Goal: Transaction & Acquisition: Purchase product/service

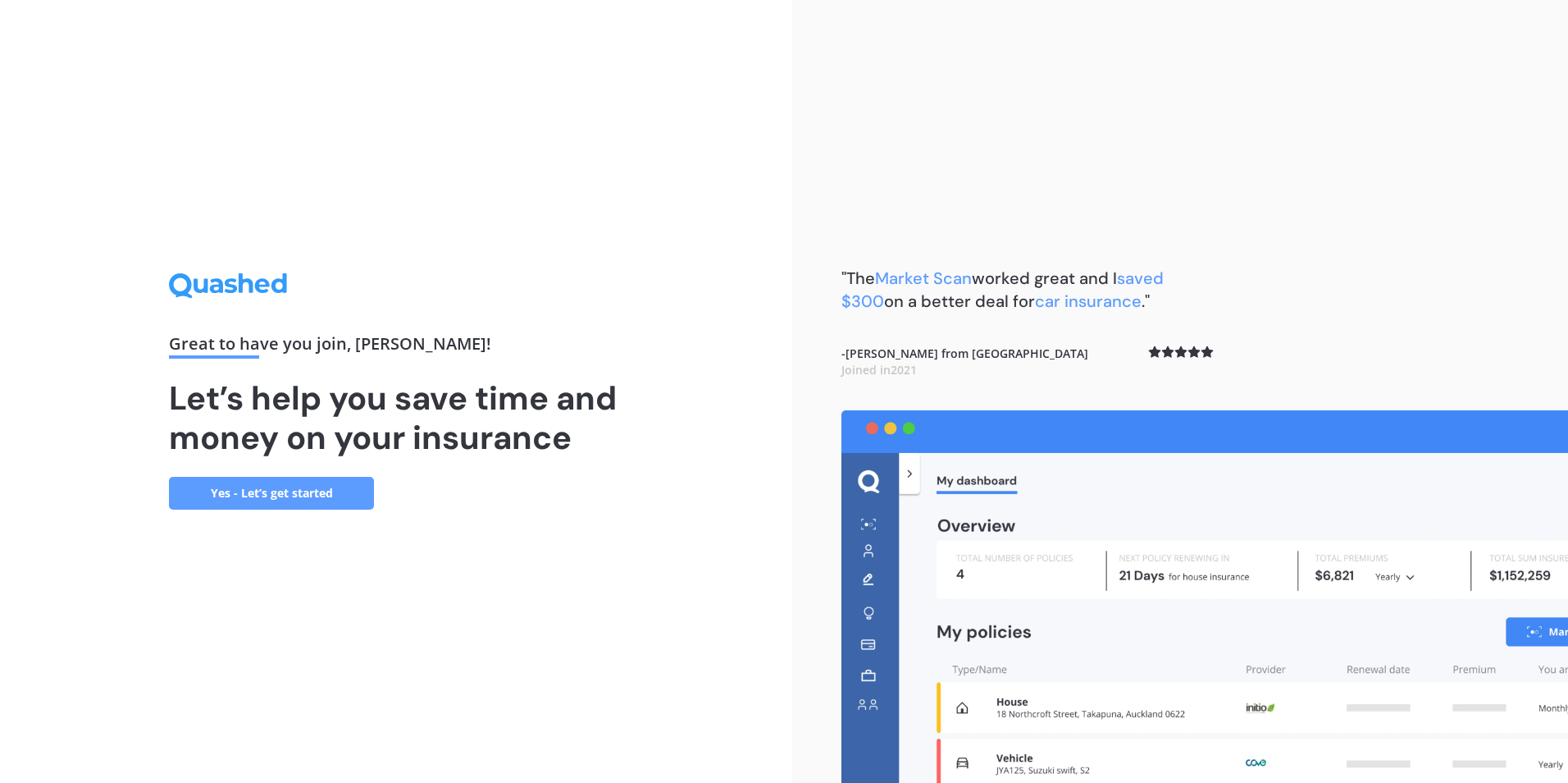
click at [307, 491] on link "Yes - Let’s get started" at bounding box center [271, 493] width 205 height 33
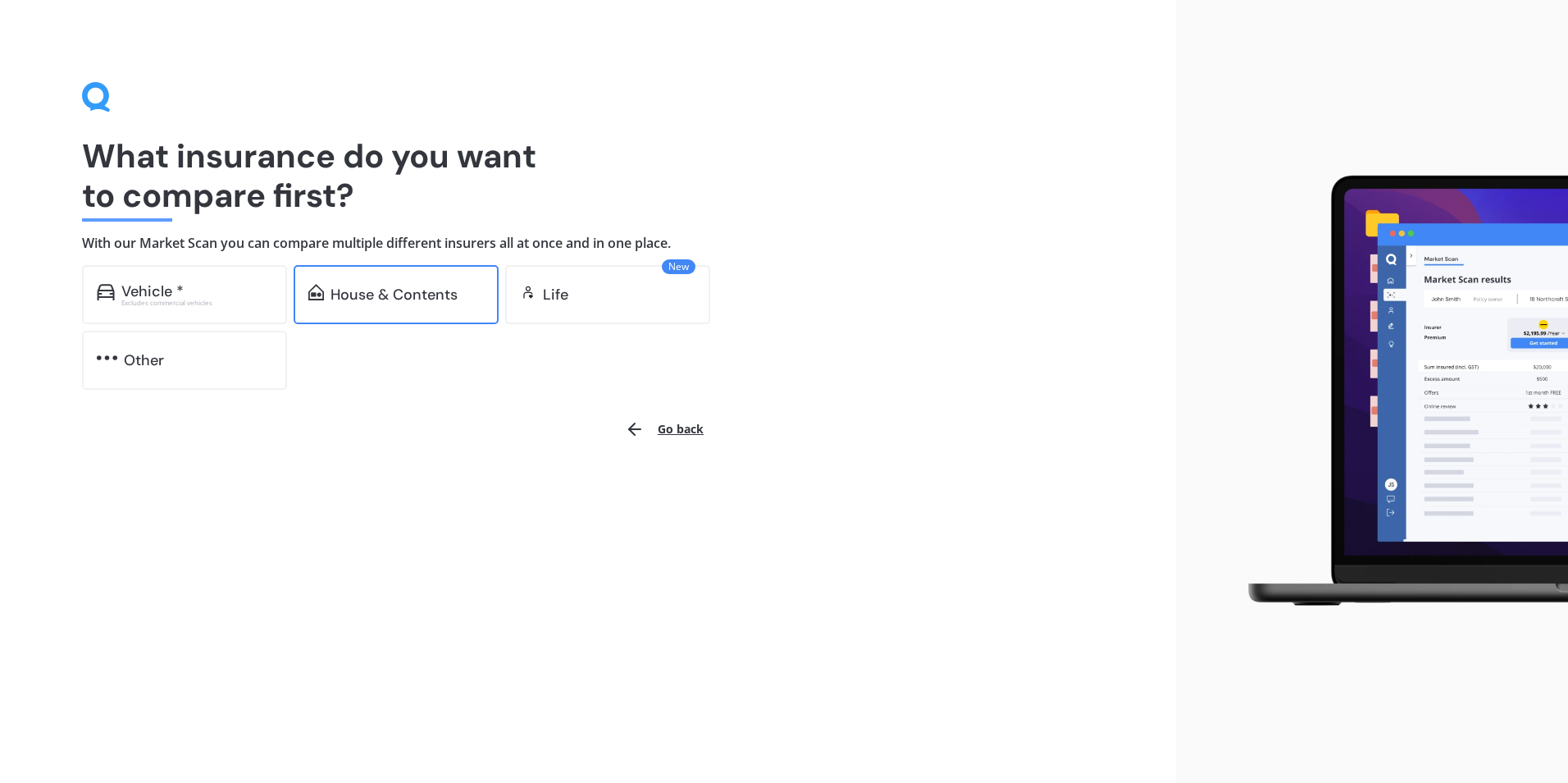
click at [392, 287] on div "House & Contents" at bounding box center [394, 295] width 127 height 17
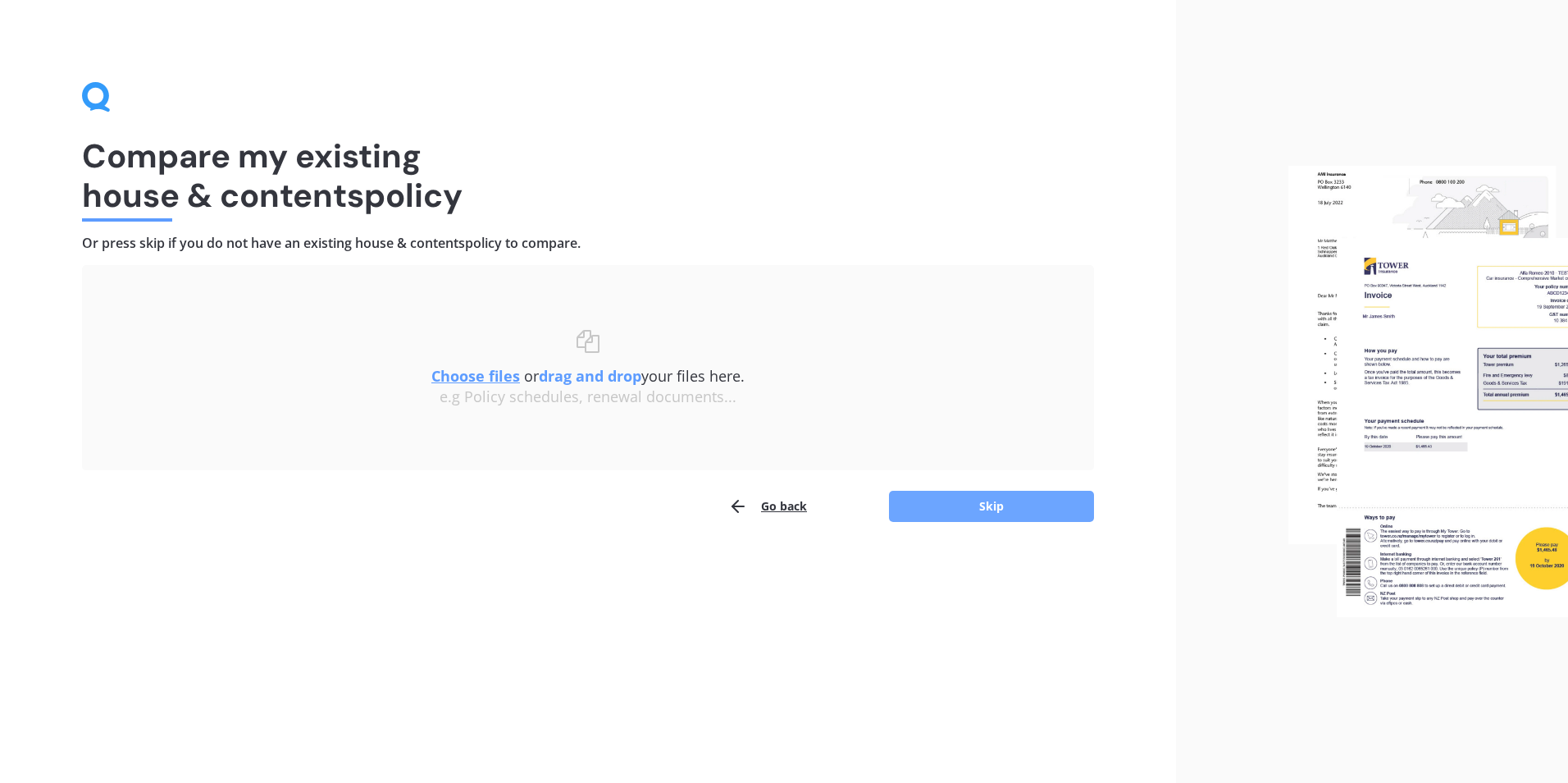
click at [1014, 505] on button "Skip" at bounding box center [991, 507] width 205 height 31
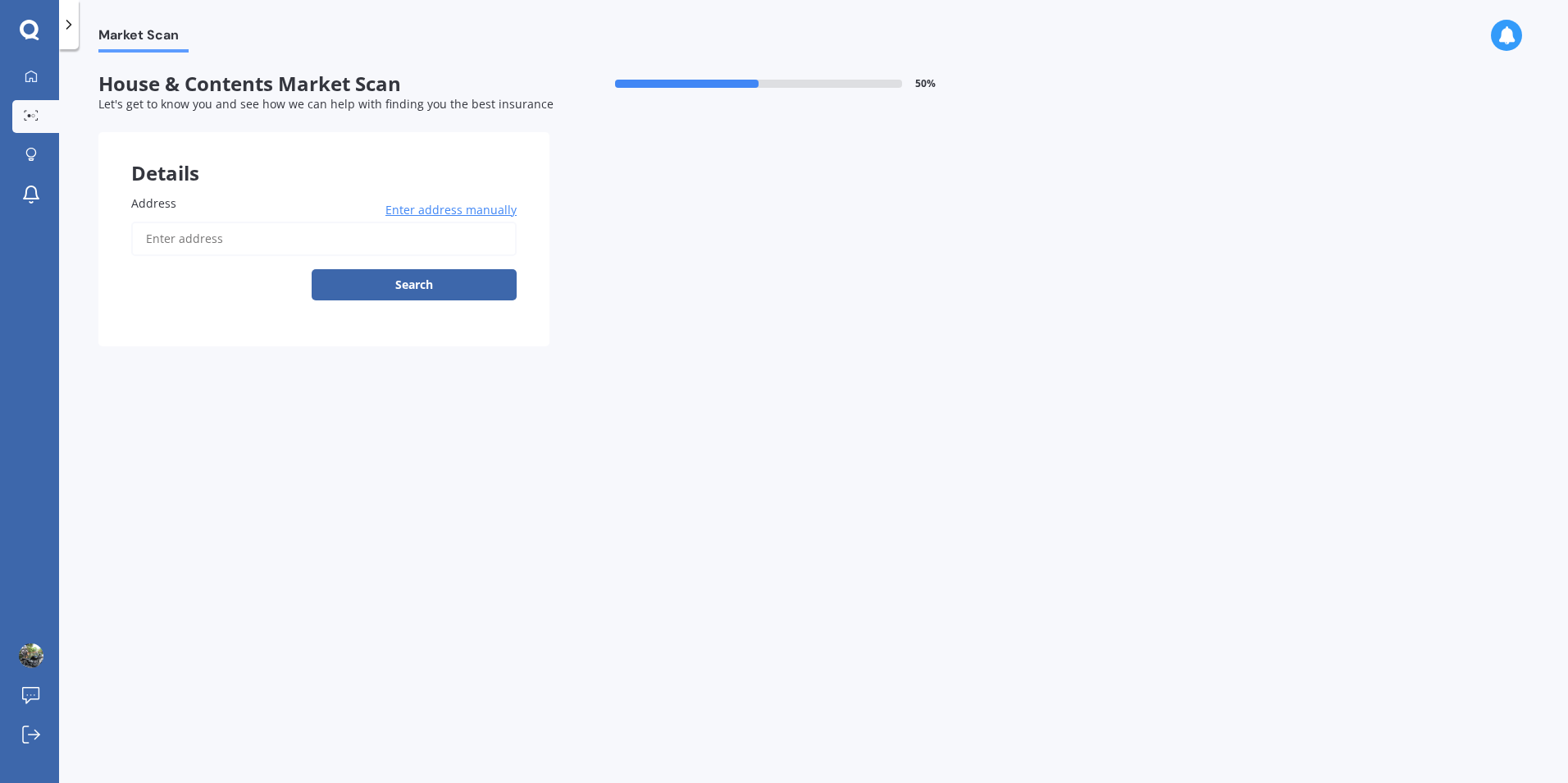
click at [165, 239] on input "Address" at bounding box center [323, 239] width 385 height 35
type input "[STREET_ADDRESS][PERSON_NAME]"
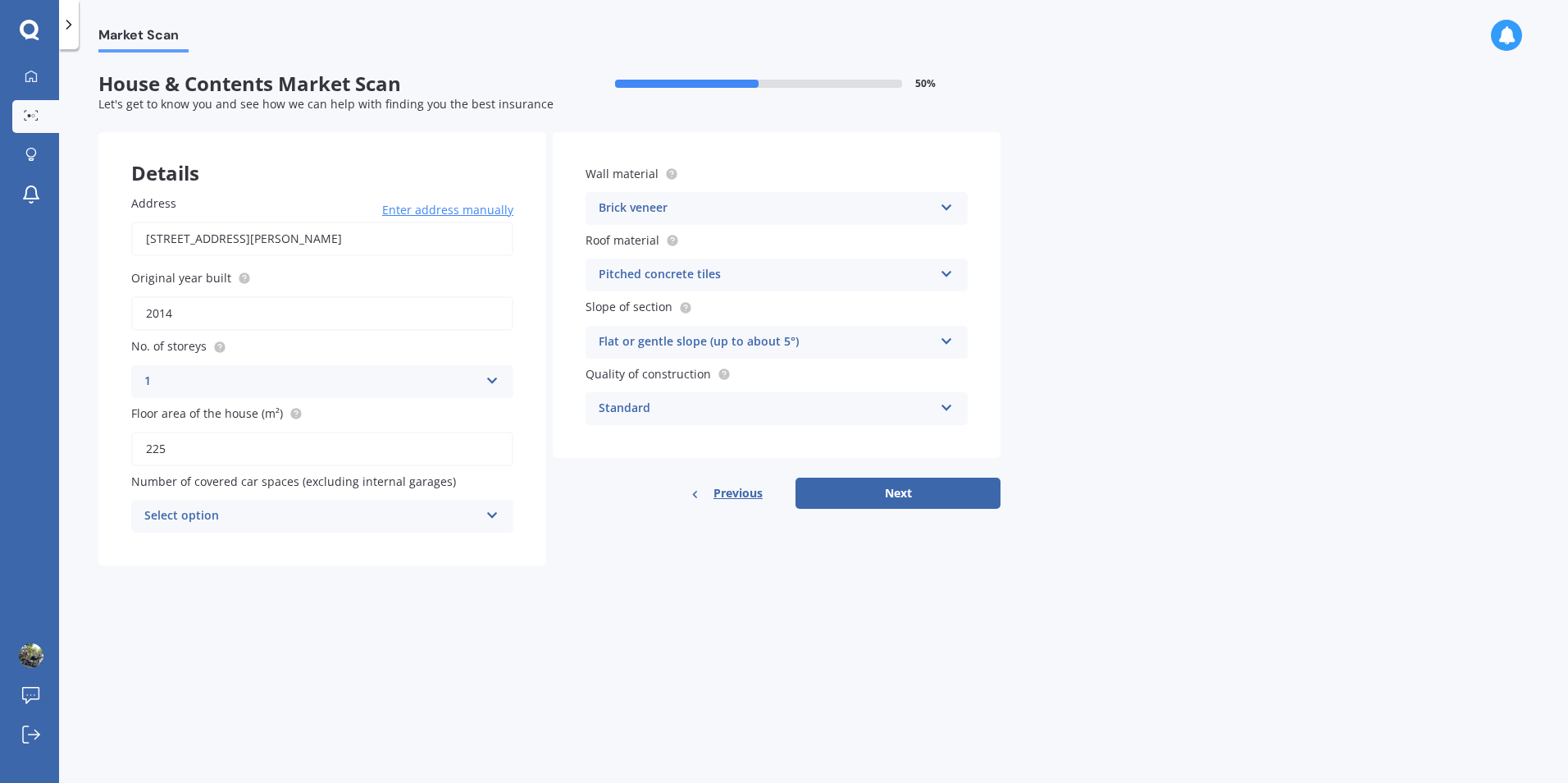
click at [946, 271] on icon at bounding box center [947, 271] width 14 height 12
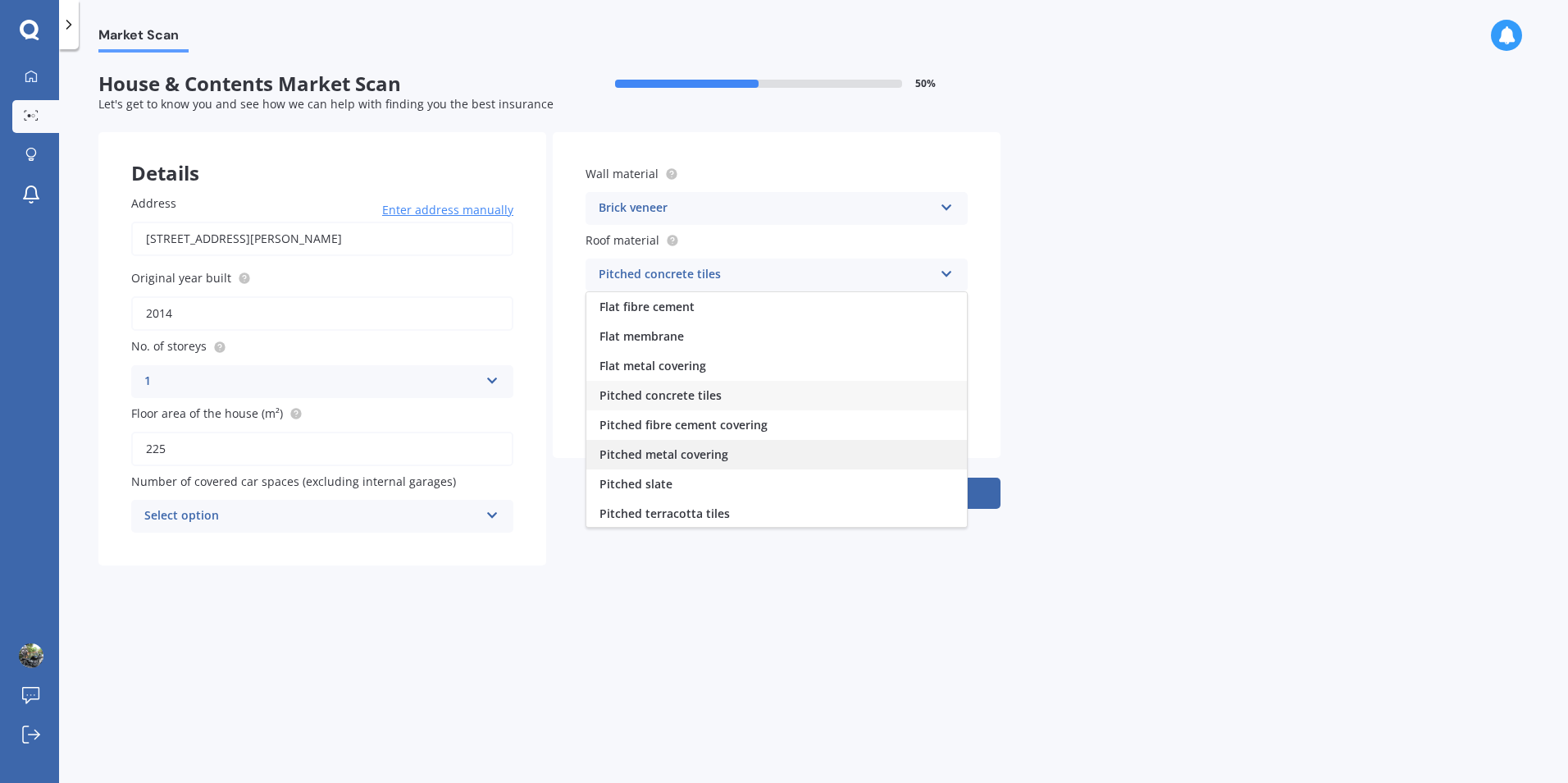
click at [862, 447] on div "Pitched metal covering" at bounding box center [776, 455] width 380 height 30
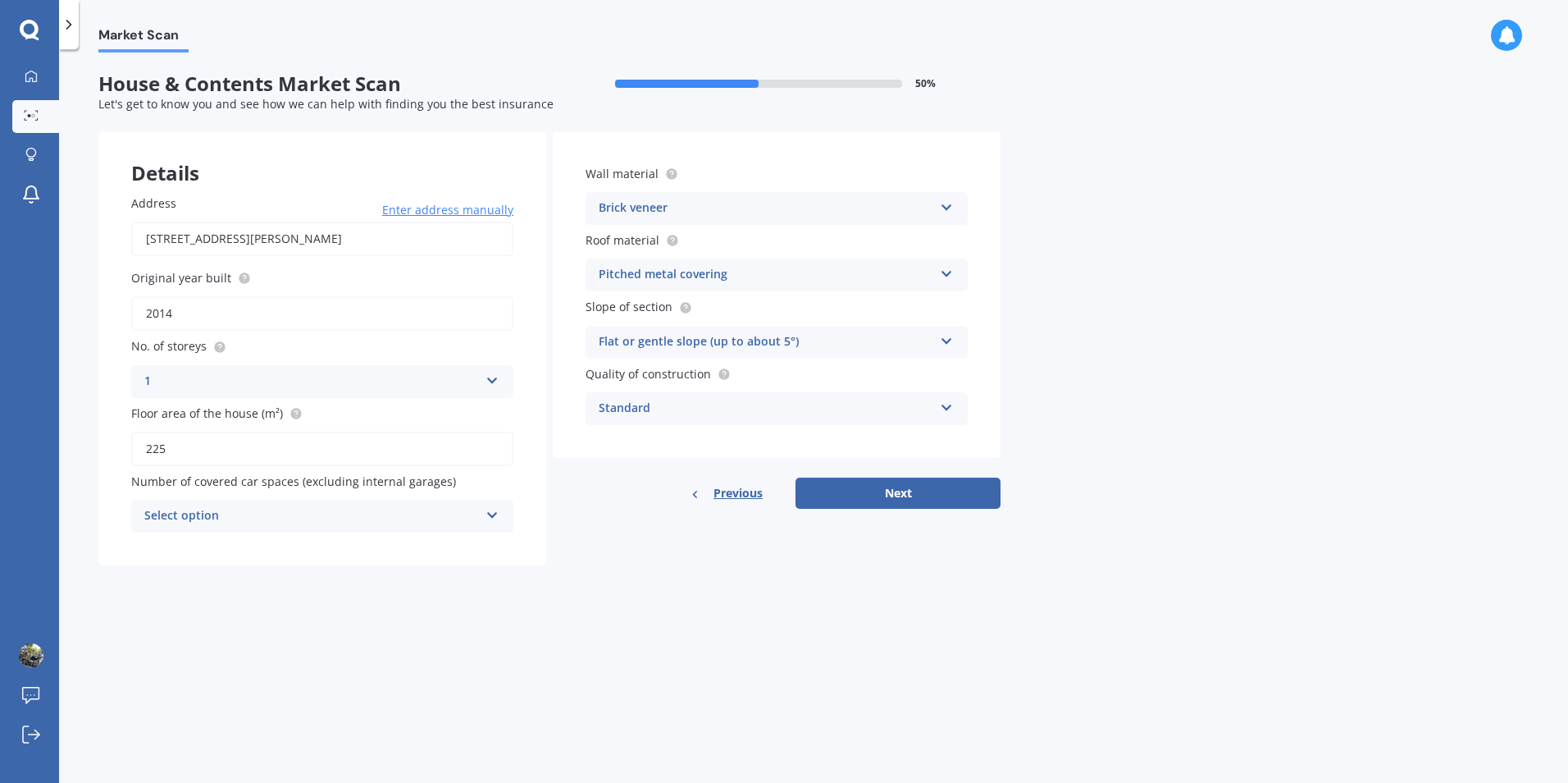
click at [949, 206] on icon at bounding box center [947, 205] width 14 height 12
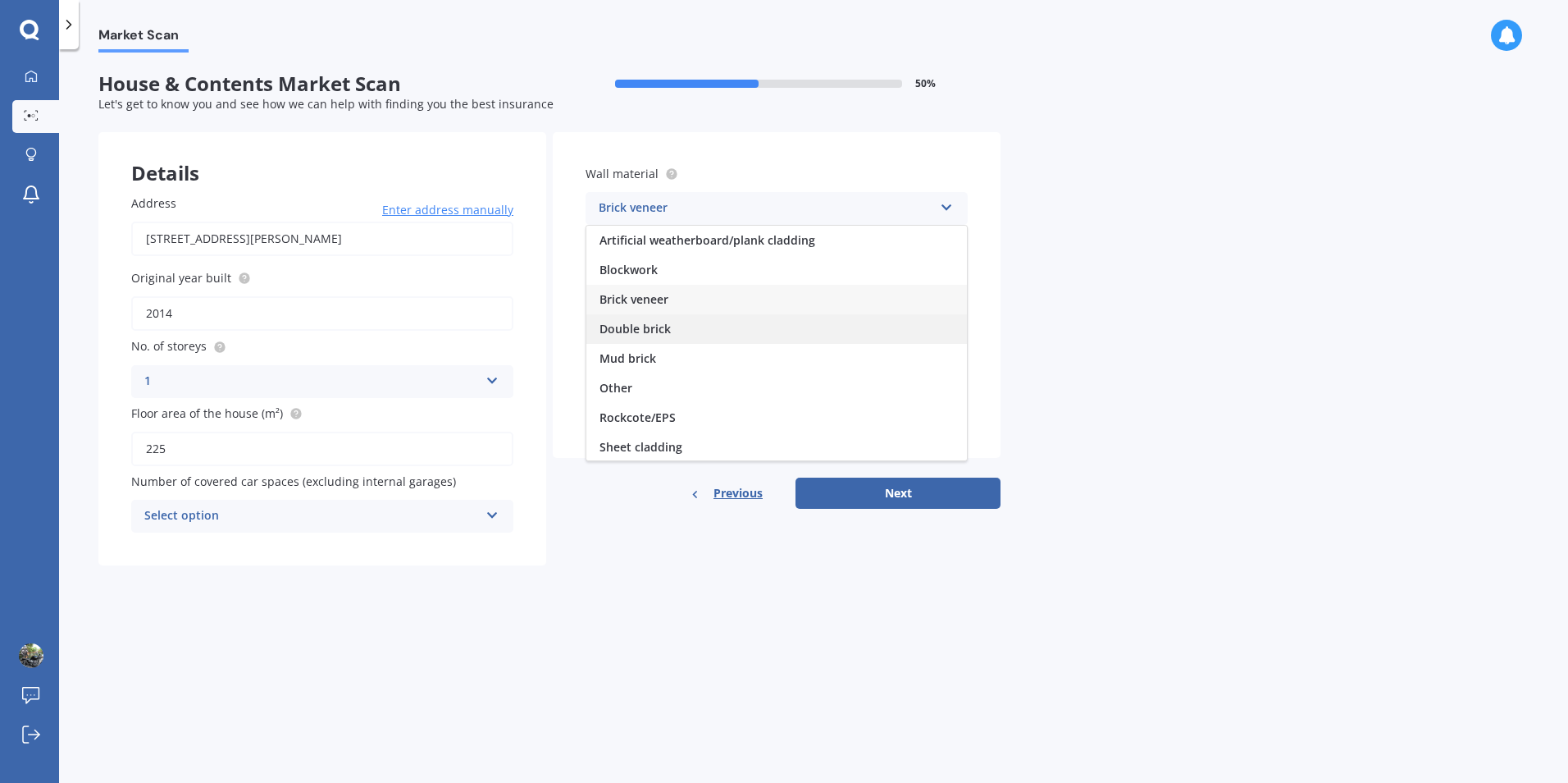
click at [765, 328] on div "Double brick" at bounding box center [776, 329] width 380 height 30
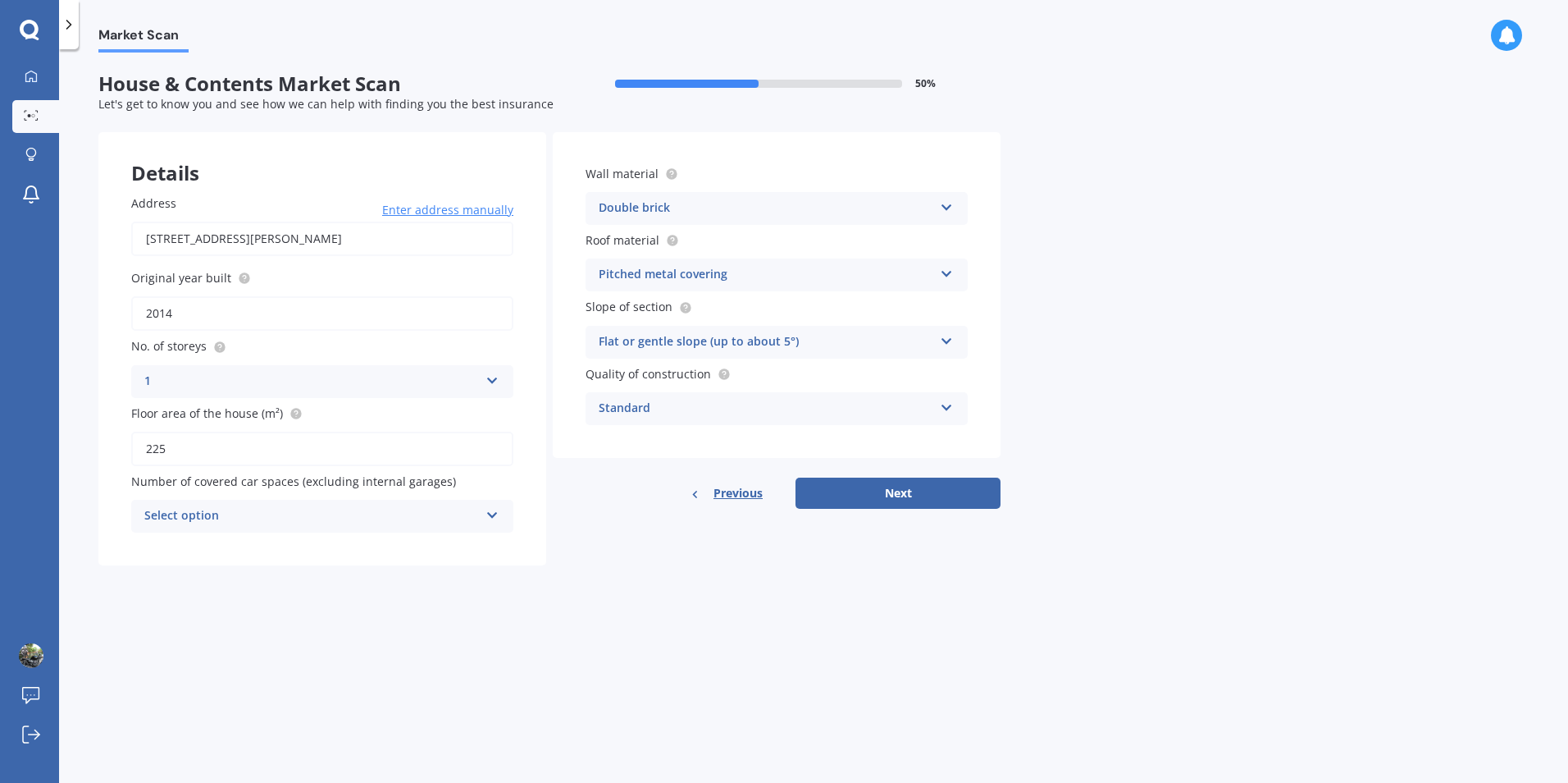
click at [942, 337] on icon at bounding box center [947, 338] width 14 height 12
click at [869, 375] on div "Flat or gentle slope (up to about 5°)" at bounding box center [776, 375] width 380 height 30
click at [951, 406] on icon at bounding box center [947, 404] width 14 height 12
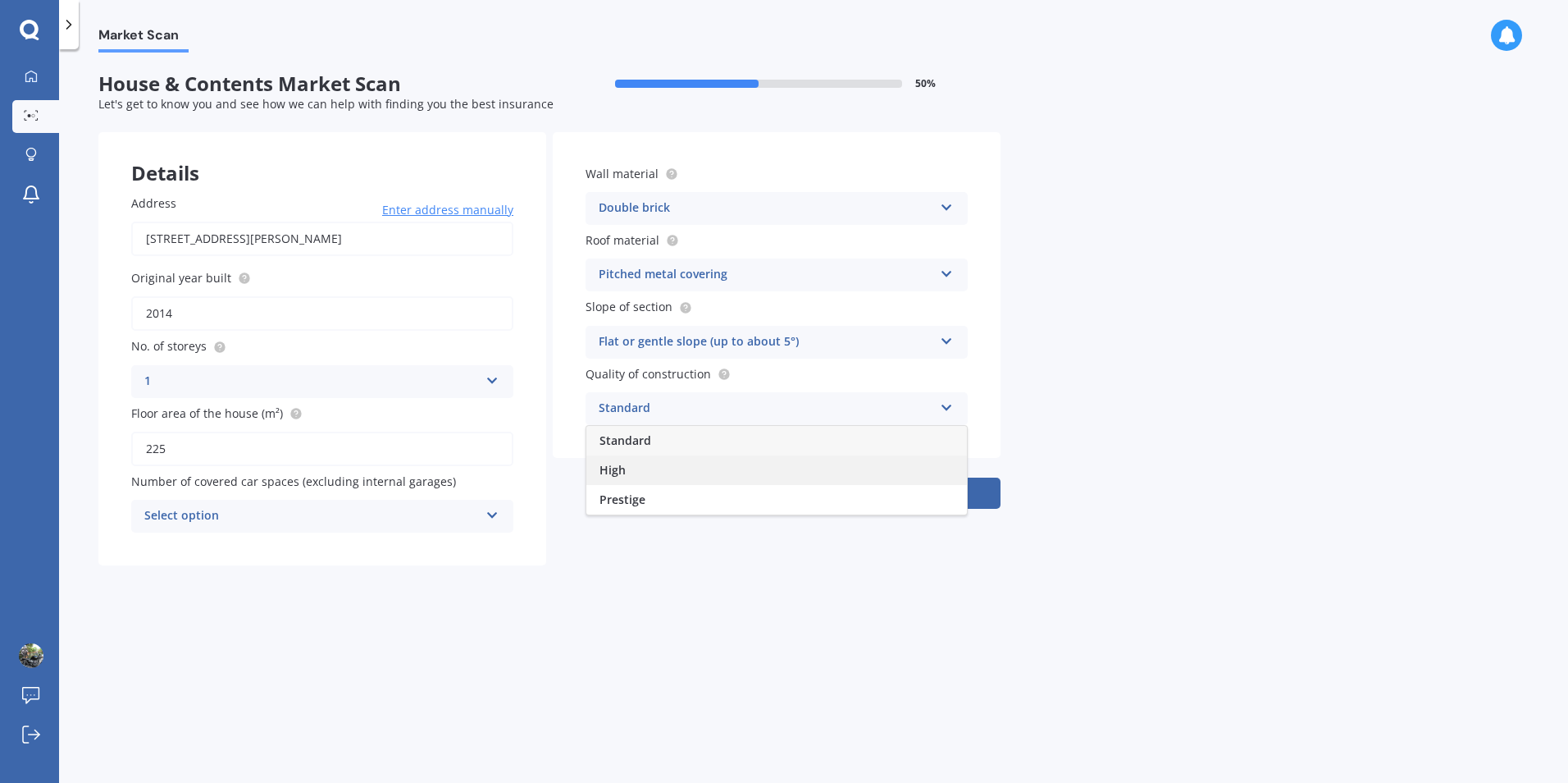
click at [878, 474] on div "High" at bounding box center [776, 470] width 380 height 30
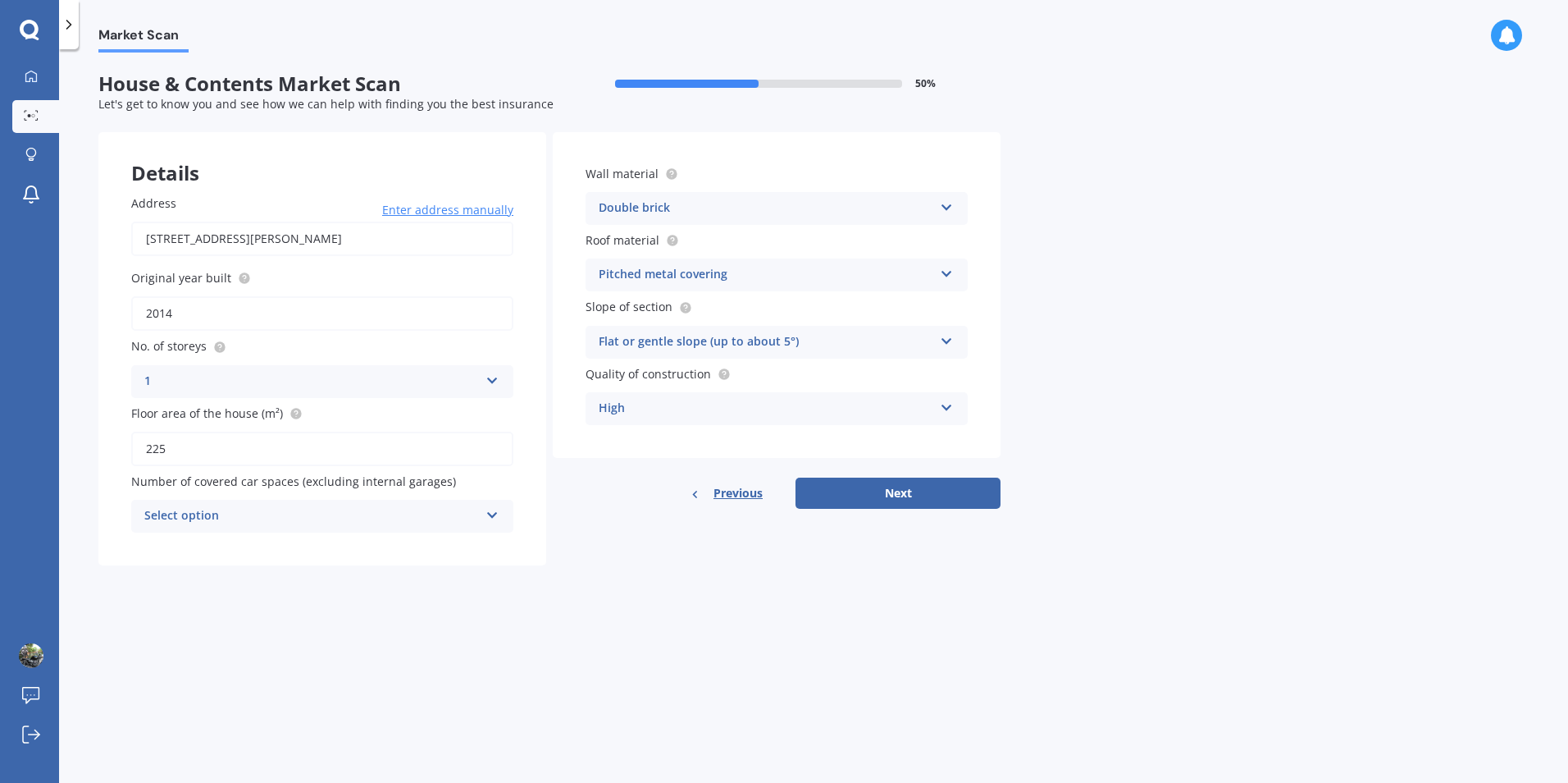
click at [492, 514] on icon at bounding box center [492, 512] width 14 height 12
click at [354, 545] on div "0" at bounding box center [322, 548] width 380 height 30
click at [930, 496] on button "Next" at bounding box center [898, 493] width 205 height 31
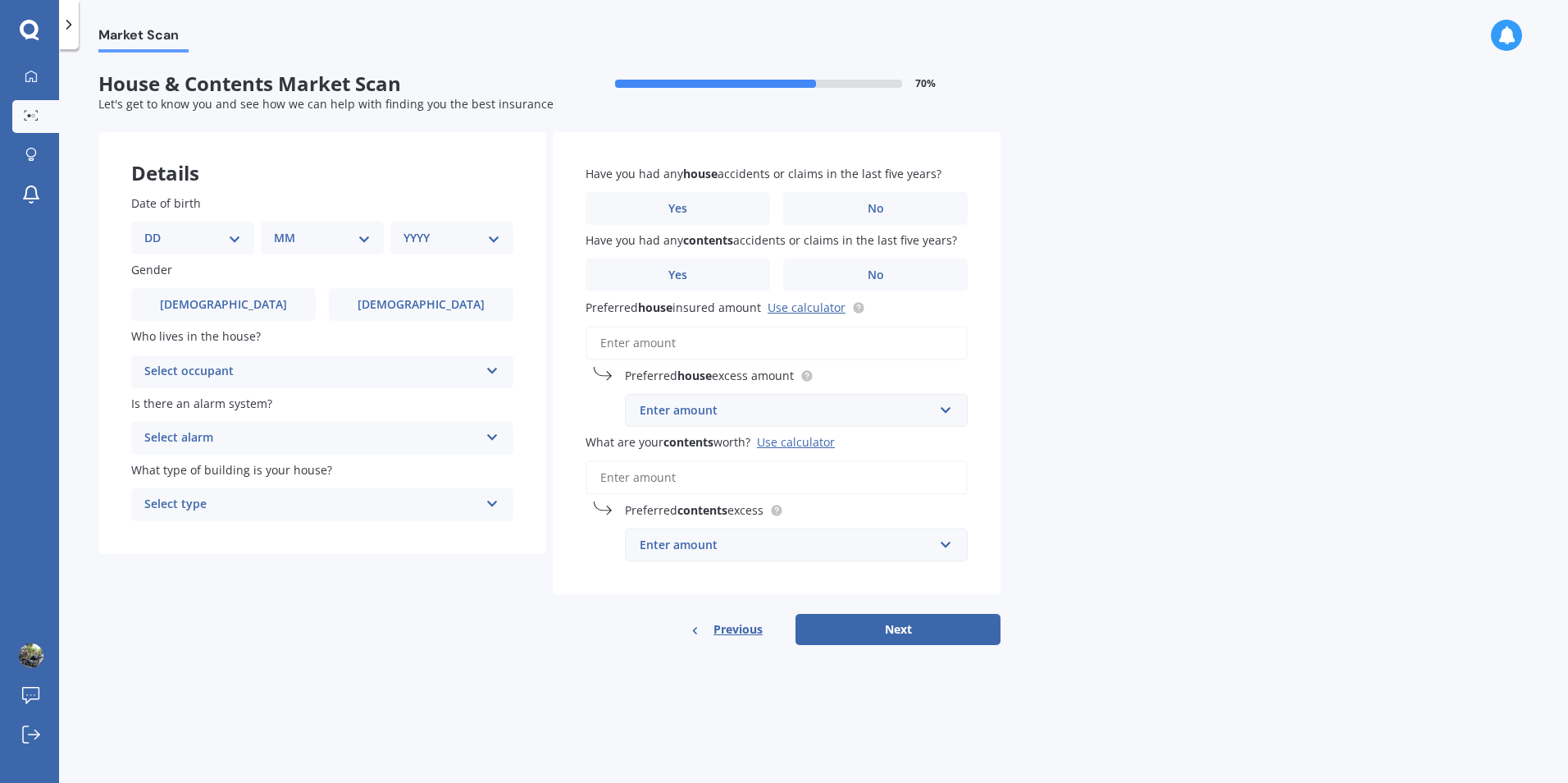
click at [236, 235] on select "DD 01 02 03 04 05 06 07 08 09 10 11 12 13 14 15 16 17 18 19 20 21 22 23 24 25 2…" at bounding box center [192, 238] width 97 height 18
select select "14"
click at [158, 229] on select "DD 01 02 03 04 05 06 07 08 09 10 11 12 13 14 15 16 17 18 19 20 21 22 23 24 25 2…" at bounding box center [192, 238] width 97 height 18
click at [368, 238] on select "MM 01 02 03 04 05 06 07 08 09 10 11 12" at bounding box center [325, 238] width 90 height 18
select select "05"
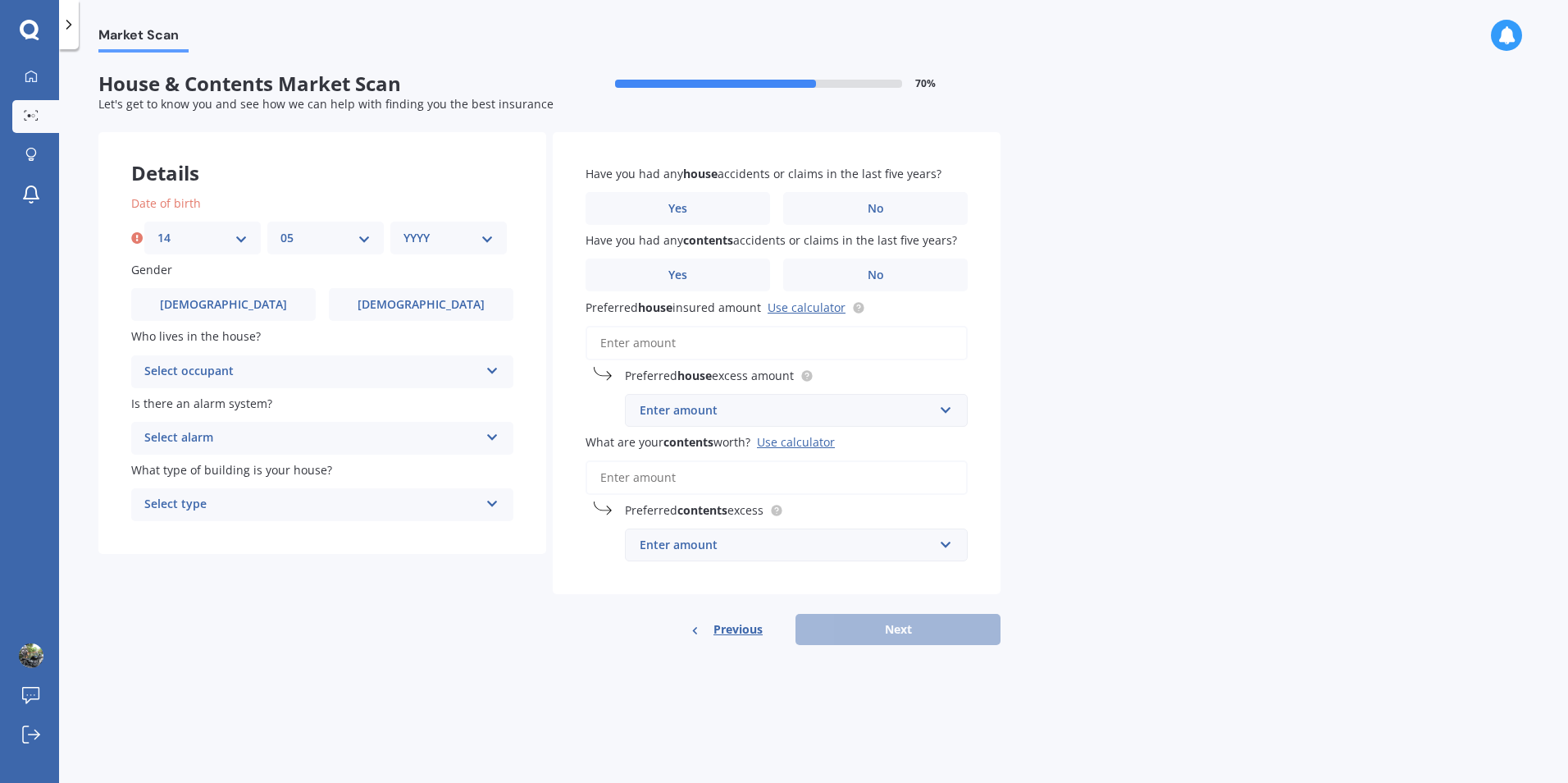
click at [280, 229] on select "MM 01 02 03 04 05 06 07 08 09 10 11 12" at bounding box center [325, 238] width 90 height 18
click at [489, 238] on select "YYYY 2009 2008 2007 2006 2005 2004 2003 2002 2001 2000 1999 1998 1997 1996 1995…" at bounding box center [448, 238] width 90 height 18
select select "1952"
click at [403, 229] on select "YYYY 2009 2008 2007 2006 2005 2004 2003 2002 2001 2000 1999 1998 1997 1996 1995…" at bounding box center [448, 238] width 90 height 18
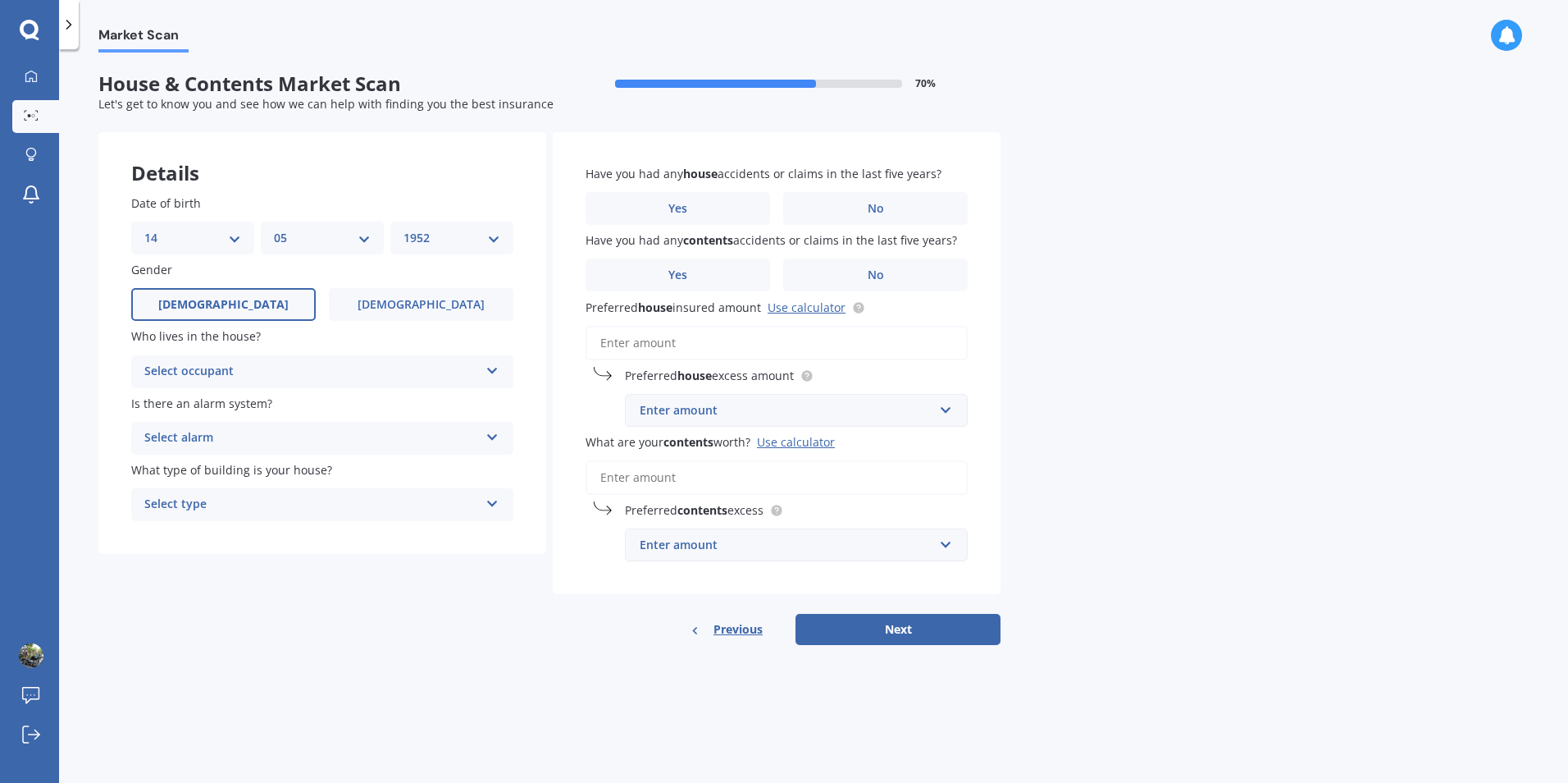
click at [266, 310] on label "[DEMOGRAPHIC_DATA]" at bounding box center [224, 304] width 185 height 33
click at [0, 0] on input "[DEMOGRAPHIC_DATA]" at bounding box center [0, 0] width 0 height 0
click at [496, 371] on icon at bounding box center [492, 368] width 14 height 12
click at [298, 399] on div "Owner" at bounding box center [322, 403] width 380 height 30
click at [485, 438] on div "Select alarm Yes, monitored Yes, not monitored No" at bounding box center [322, 438] width 382 height 33
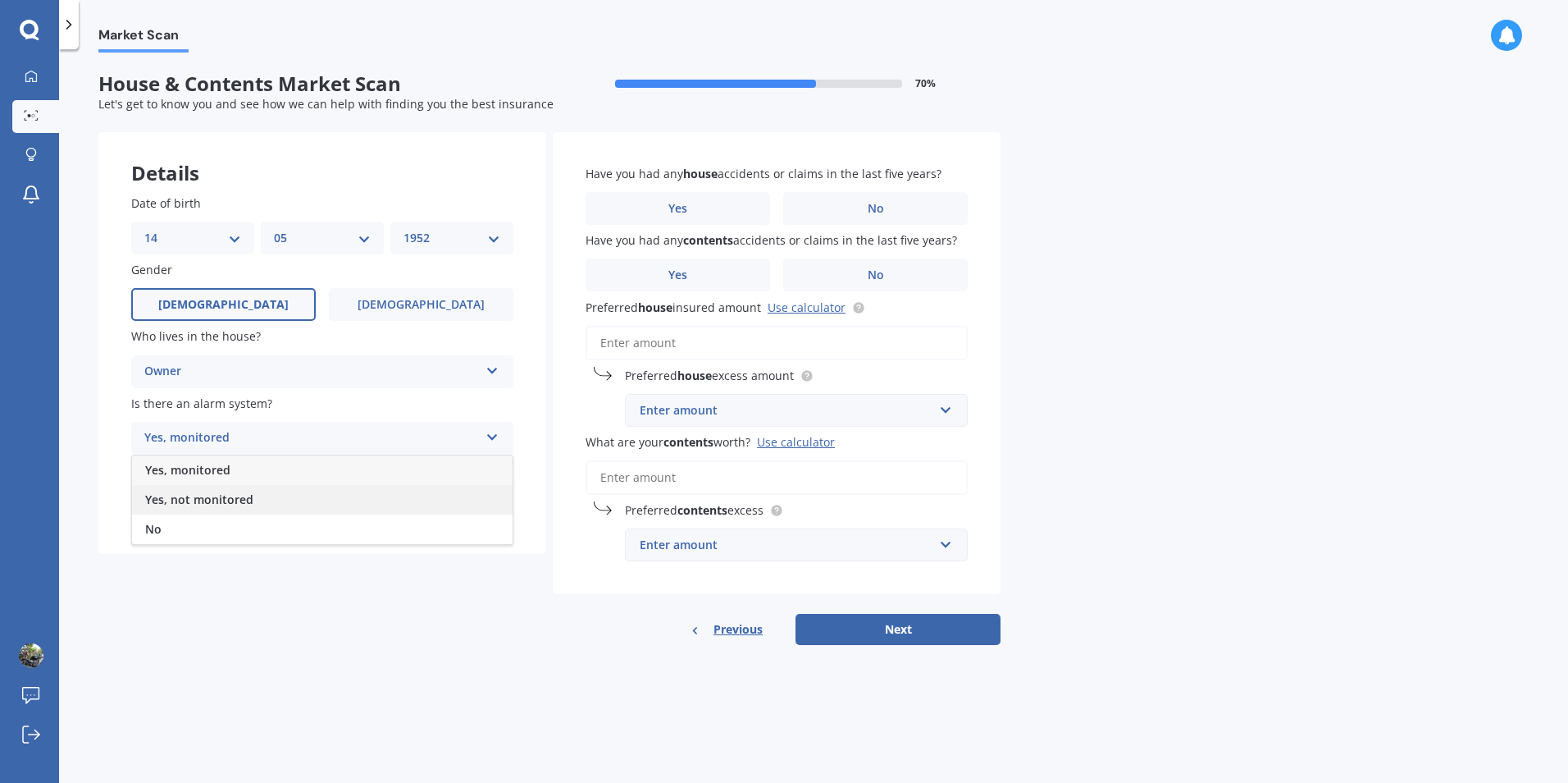
click at [297, 501] on div "Yes, not monitored" at bounding box center [322, 500] width 380 height 30
click at [488, 500] on icon at bounding box center [492, 501] width 14 height 12
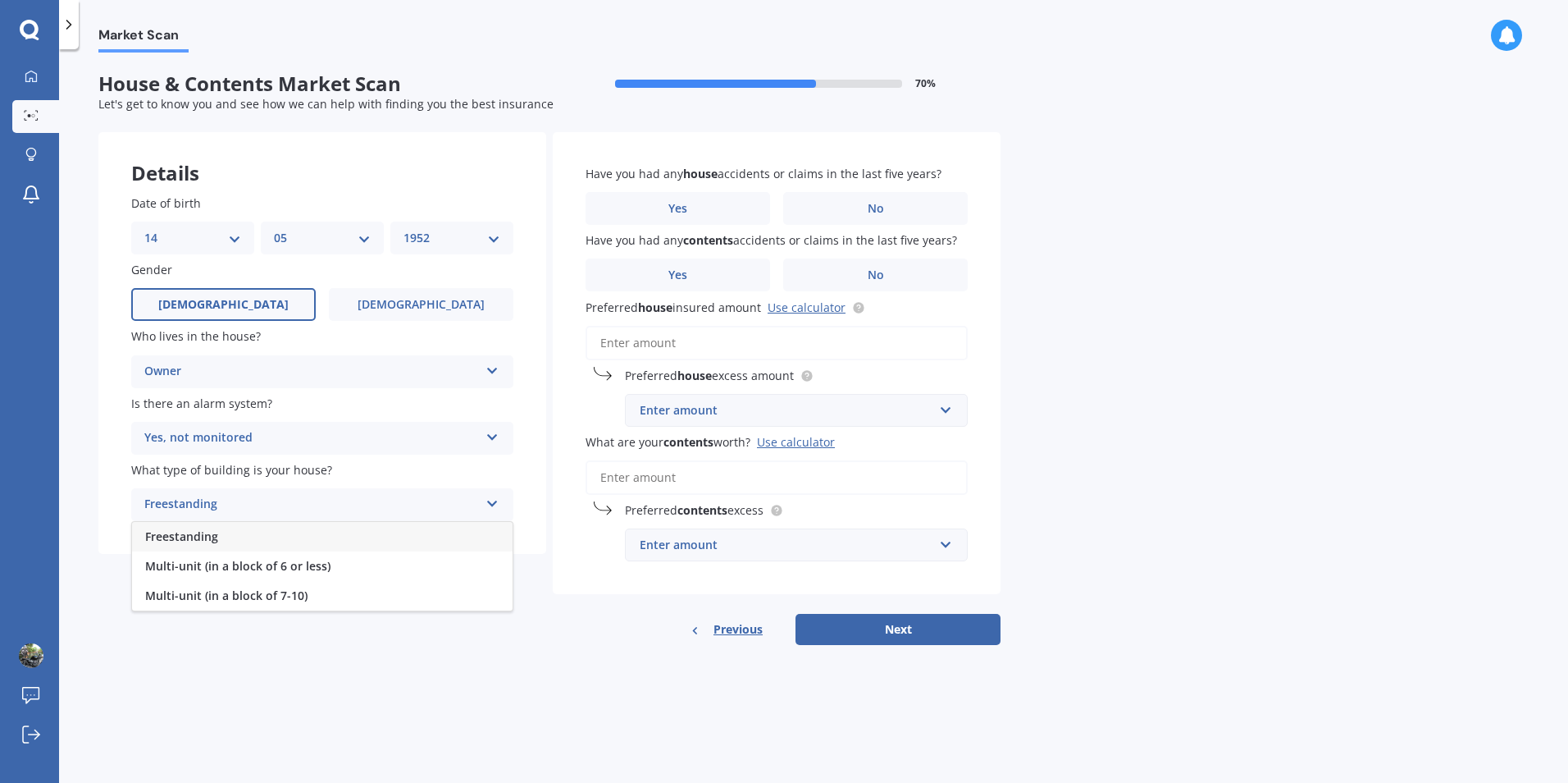
click at [371, 531] on div "Freestanding" at bounding box center [322, 536] width 380 height 30
click at [863, 208] on label "No" at bounding box center [876, 209] width 185 height 33
click at [0, 0] on input "No" at bounding box center [0, 0] width 0 height 0
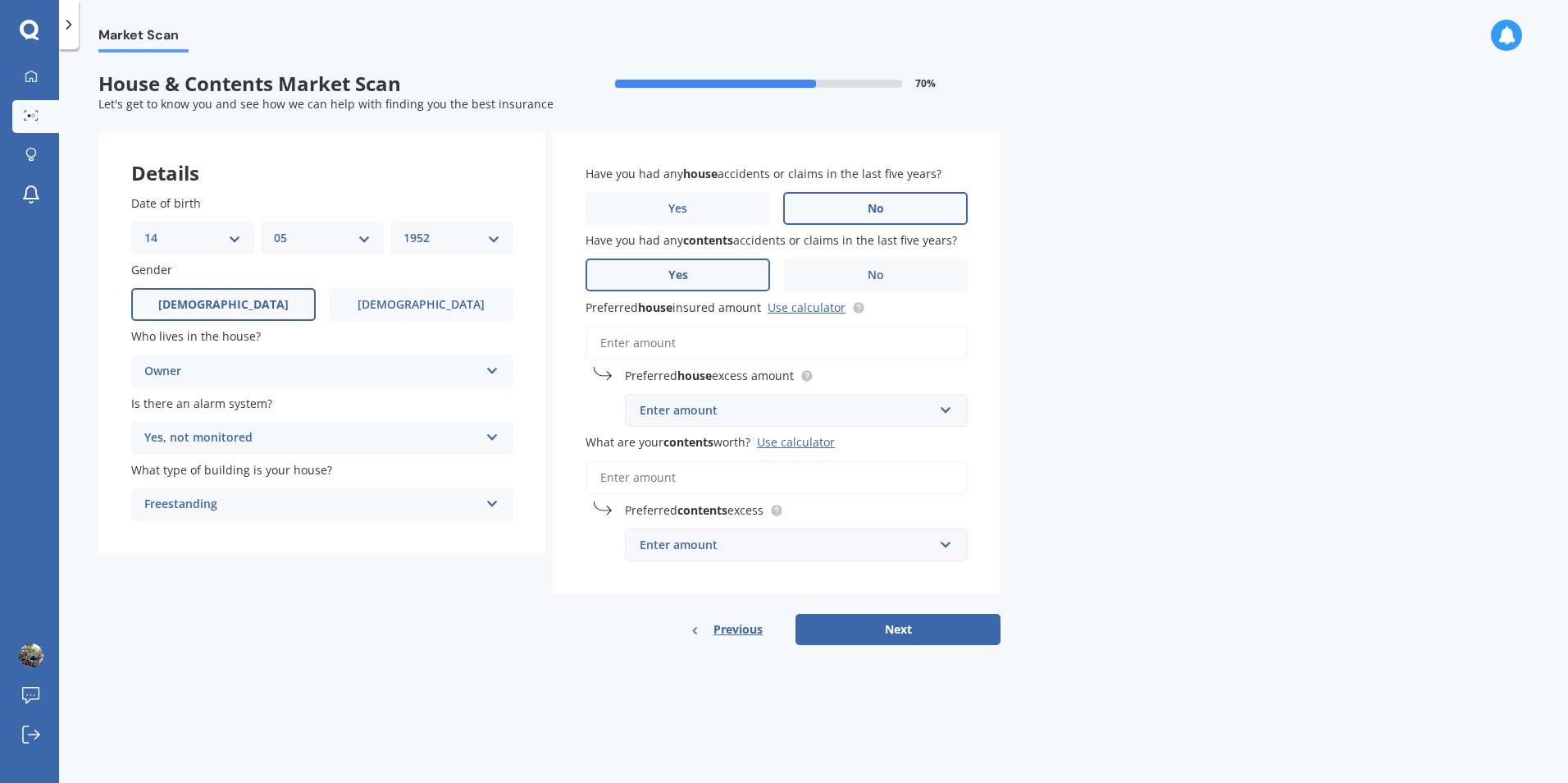
click at [730, 271] on label "Yes" at bounding box center [678, 275] width 185 height 33
click at [0, 0] on input "Yes" at bounding box center [0, 0] width 0 height 0
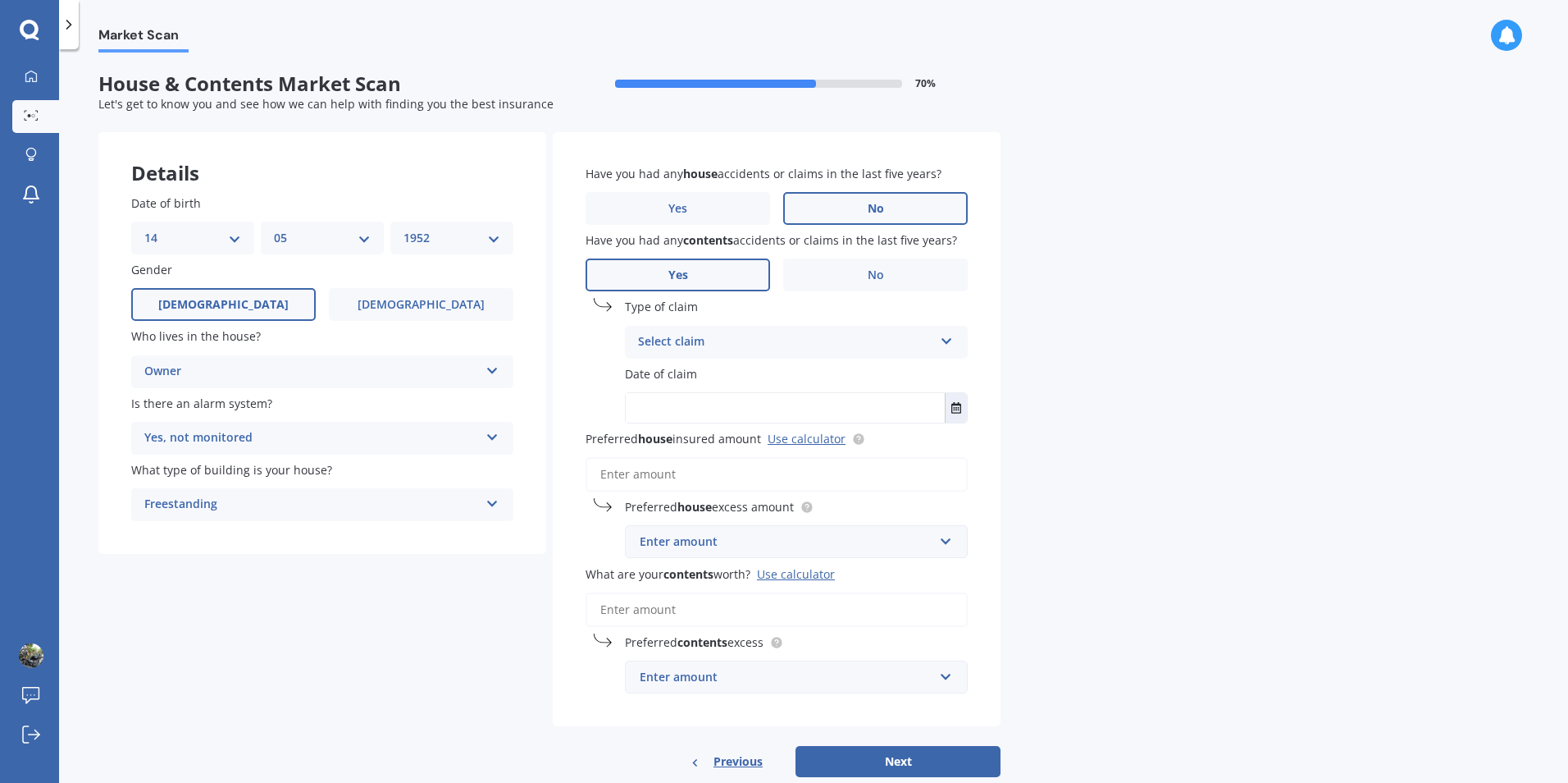
click at [948, 342] on icon at bounding box center [947, 338] width 14 height 12
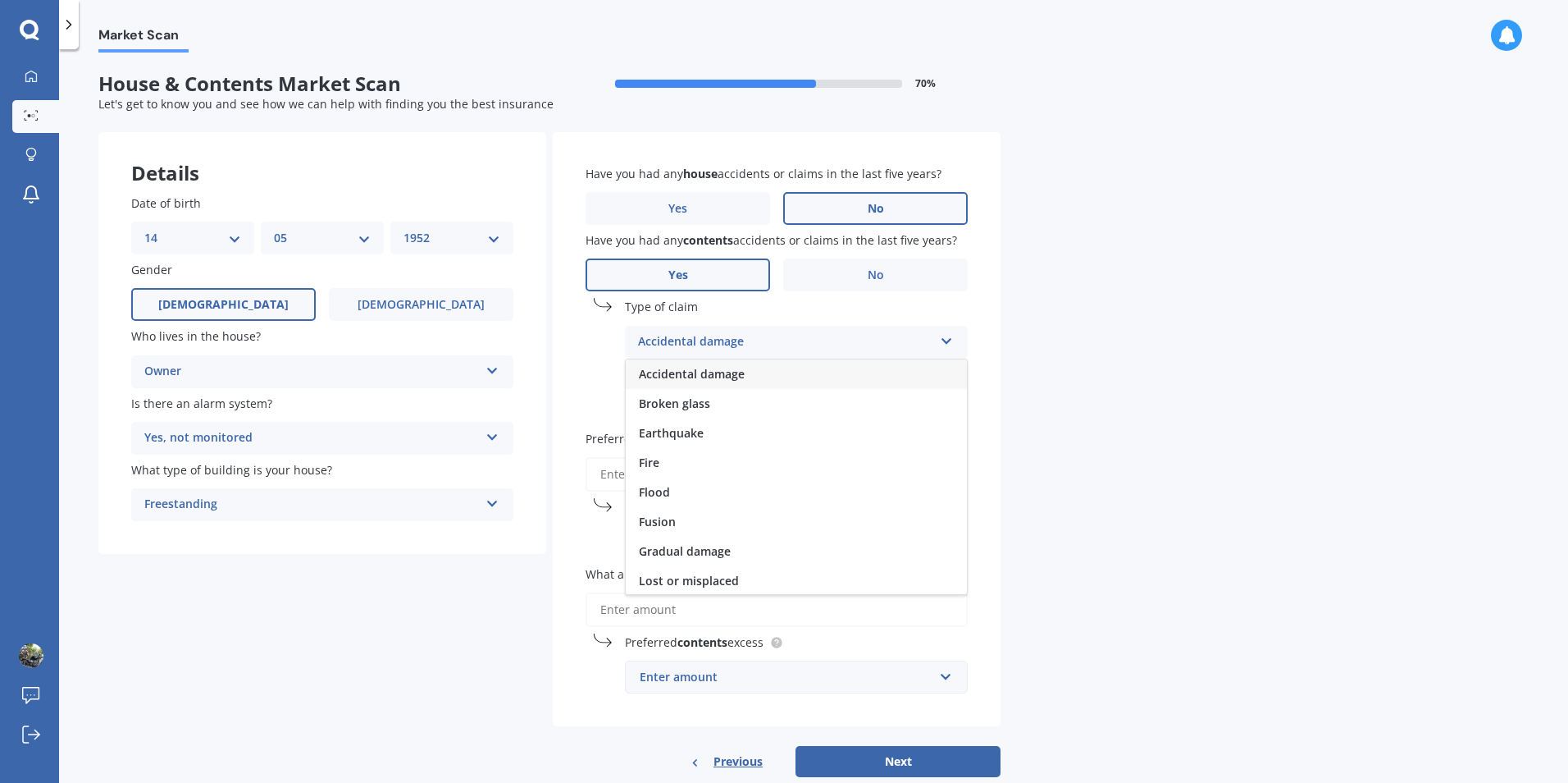
click at [856, 367] on div "Accidental damage" at bounding box center [797, 375] width 341 height 30
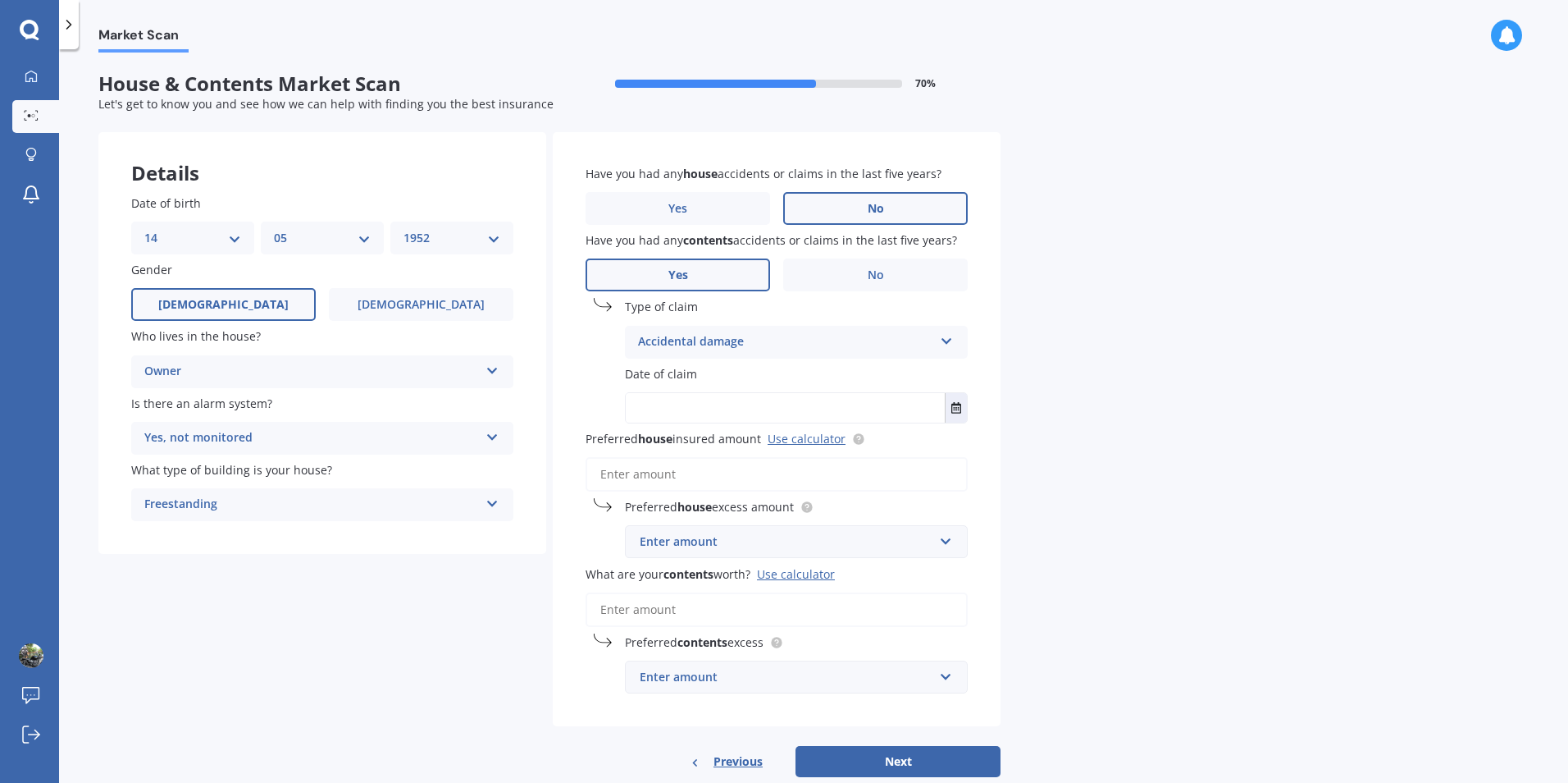
click at [784, 408] on input "text" at bounding box center [785, 408] width 319 height 30
click at [953, 408] on icon "Select date" at bounding box center [957, 408] width 10 height 12
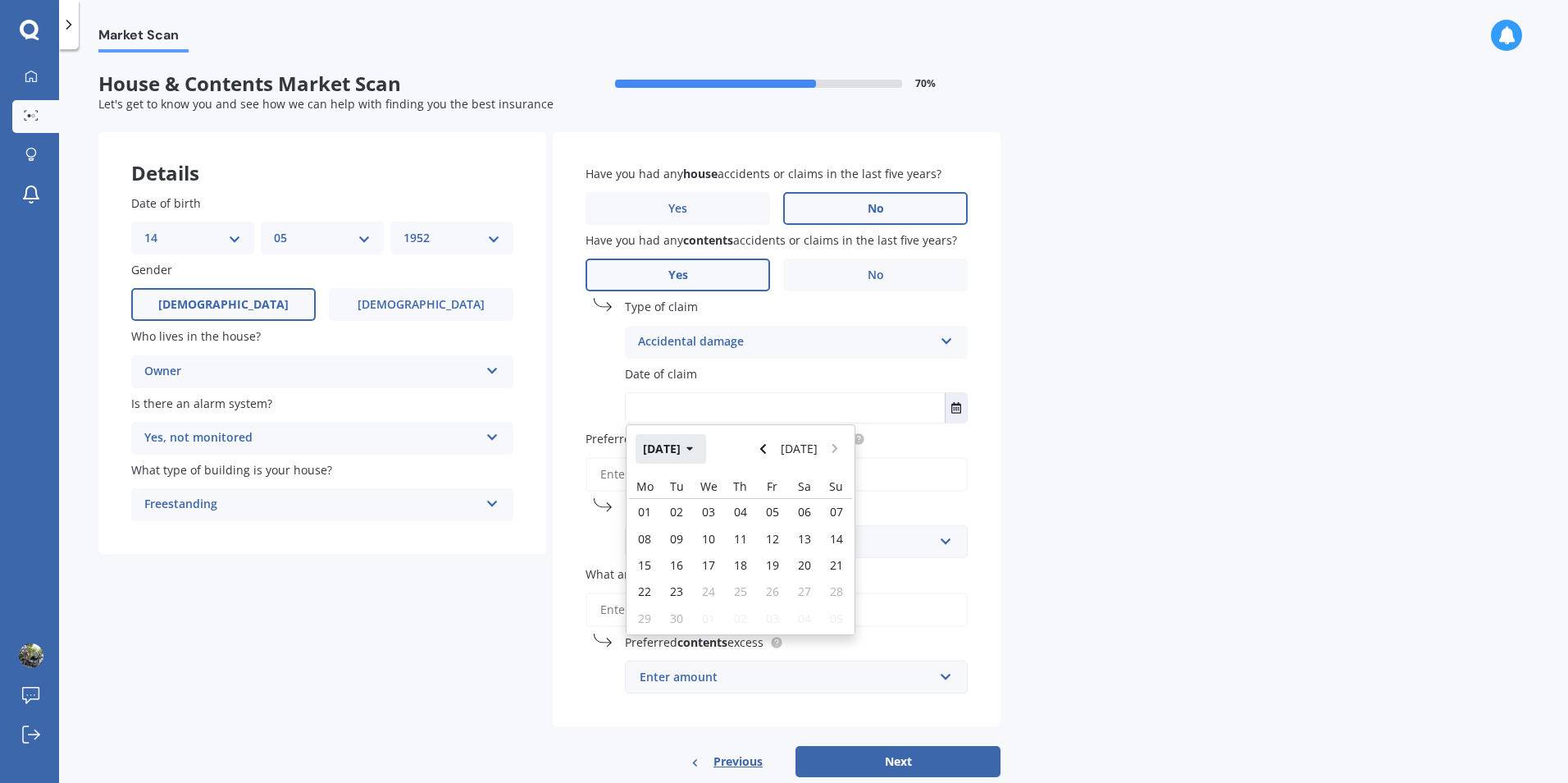
click at [694, 446] on icon "button" at bounding box center [690, 449] width 7 height 12
click at [826, 555] on span "Aug" at bounding box center [824, 553] width 21 height 16
click at [641, 623] on span "25" at bounding box center [645, 618] width 13 height 16
type input "[DATE]"
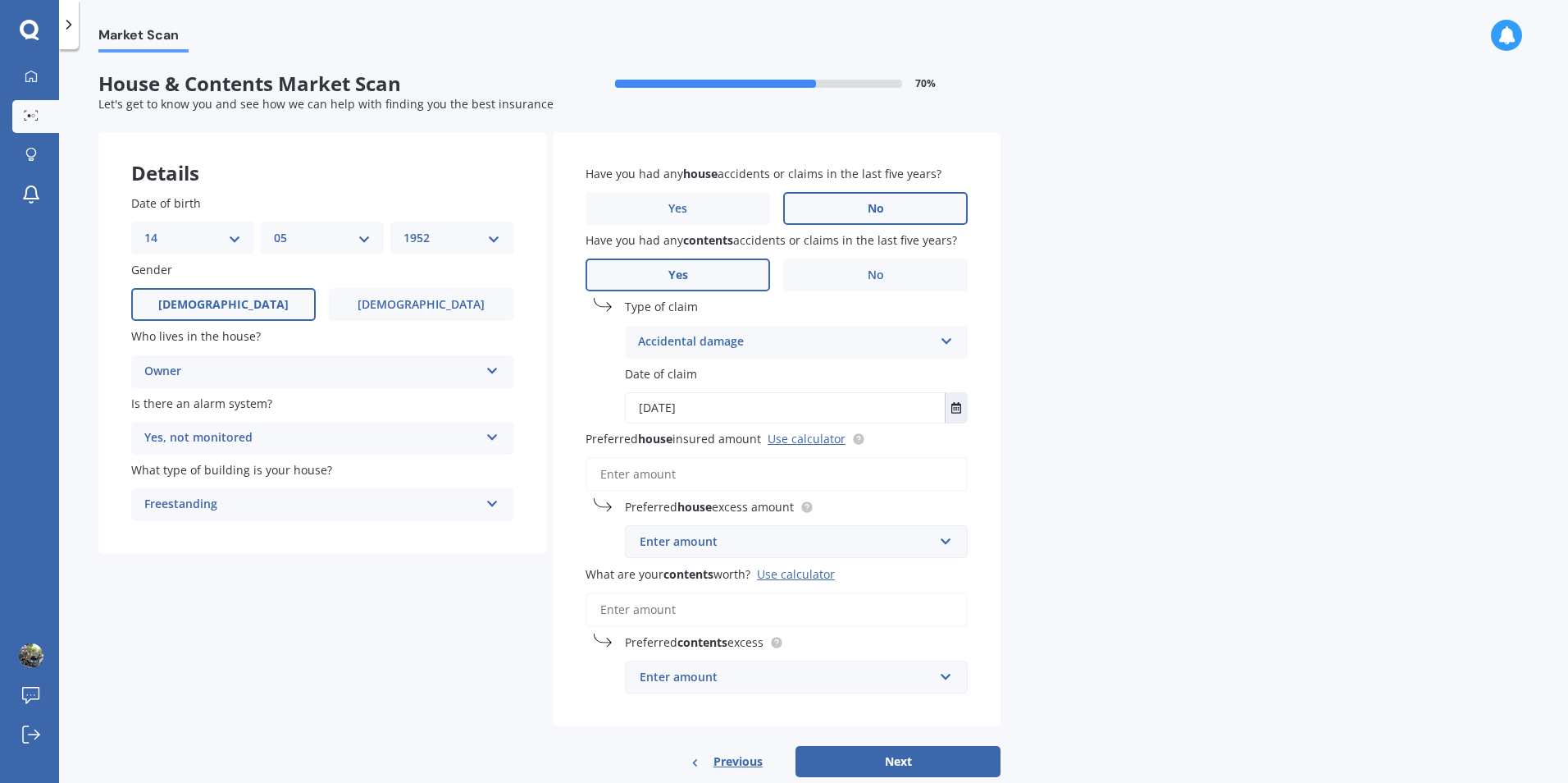
scroll to position [37, 0]
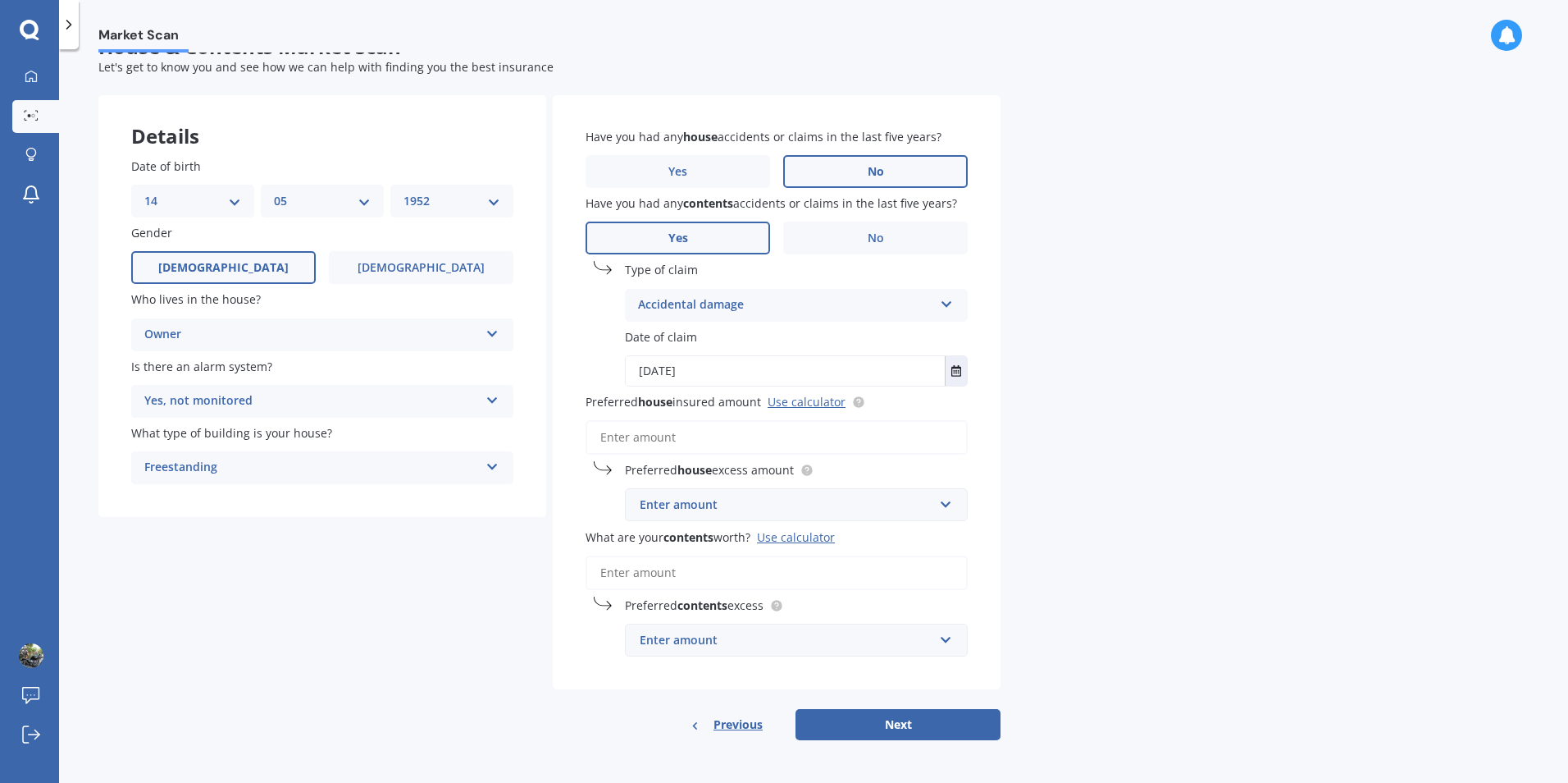
click at [610, 436] on input "Preferred house insured amount Use calculator" at bounding box center [776, 437] width 382 height 35
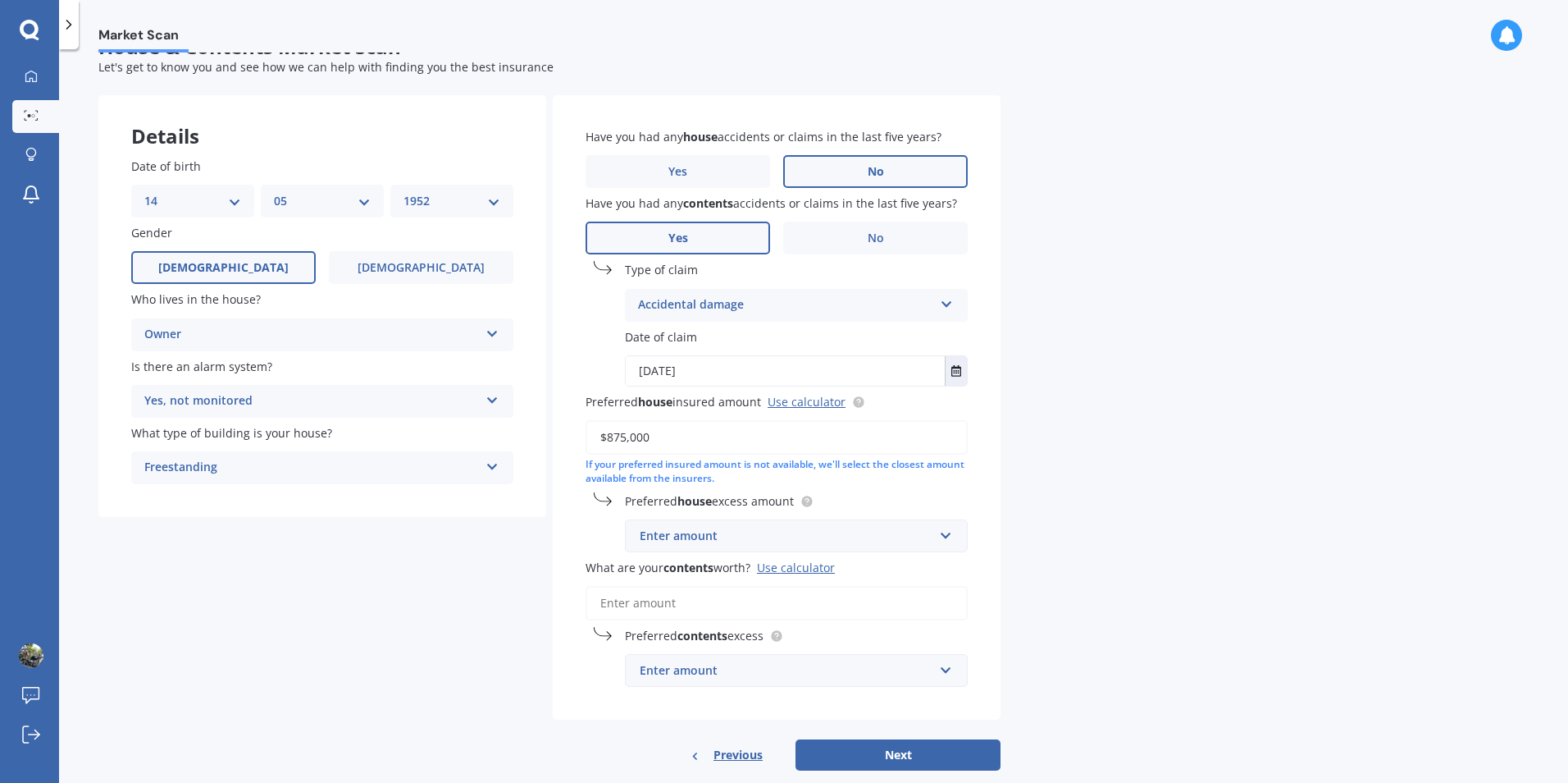
type input "$875,000"
click at [765, 539] on div "Enter amount" at bounding box center [787, 535] width 294 height 18
click at [711, 658] on div "$750" at bounding box center [797, 658] width 341 height 31
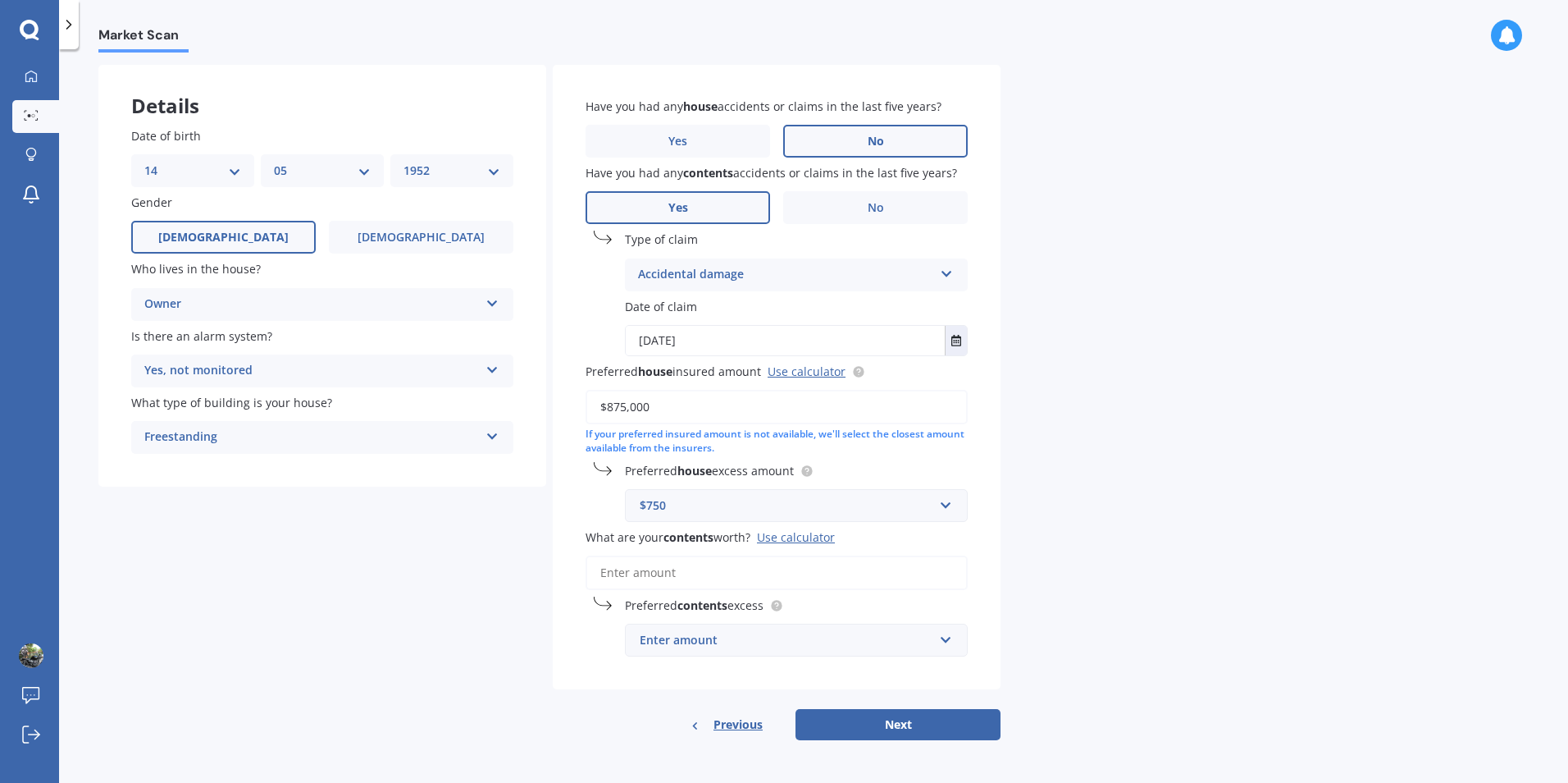
click at [657, 571] on input "What are your contents worth? Use calculator" at bounding box center [776, 573] width 382 height 35
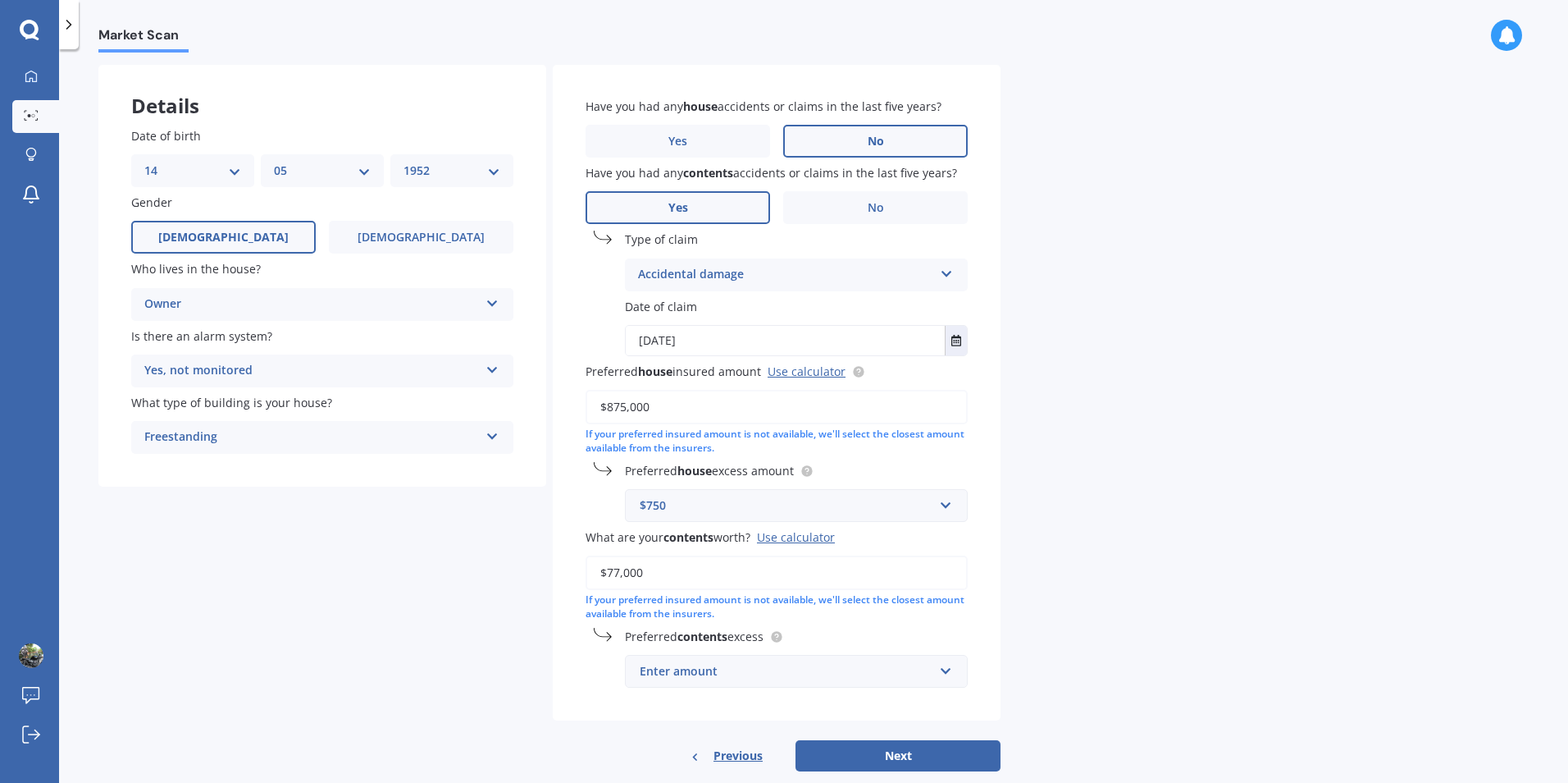
type input "$77,000"
click at [1068, 539] on div "Market Scan House & Contents Market Scan 70 % Let's get to know you and see how…" at bounding box center [814, 419] width 1509 height 733
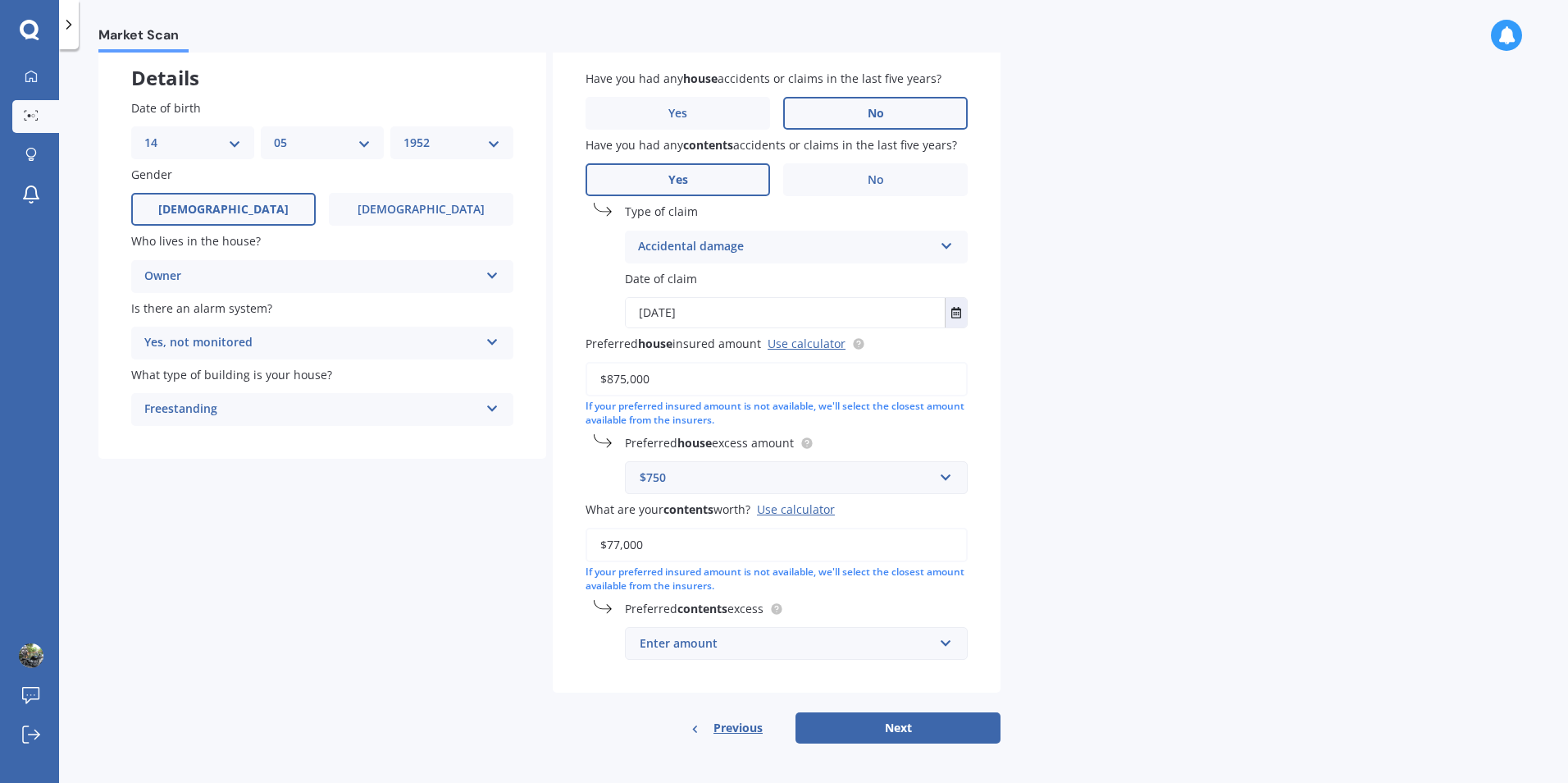
scroll to position [98, 0]
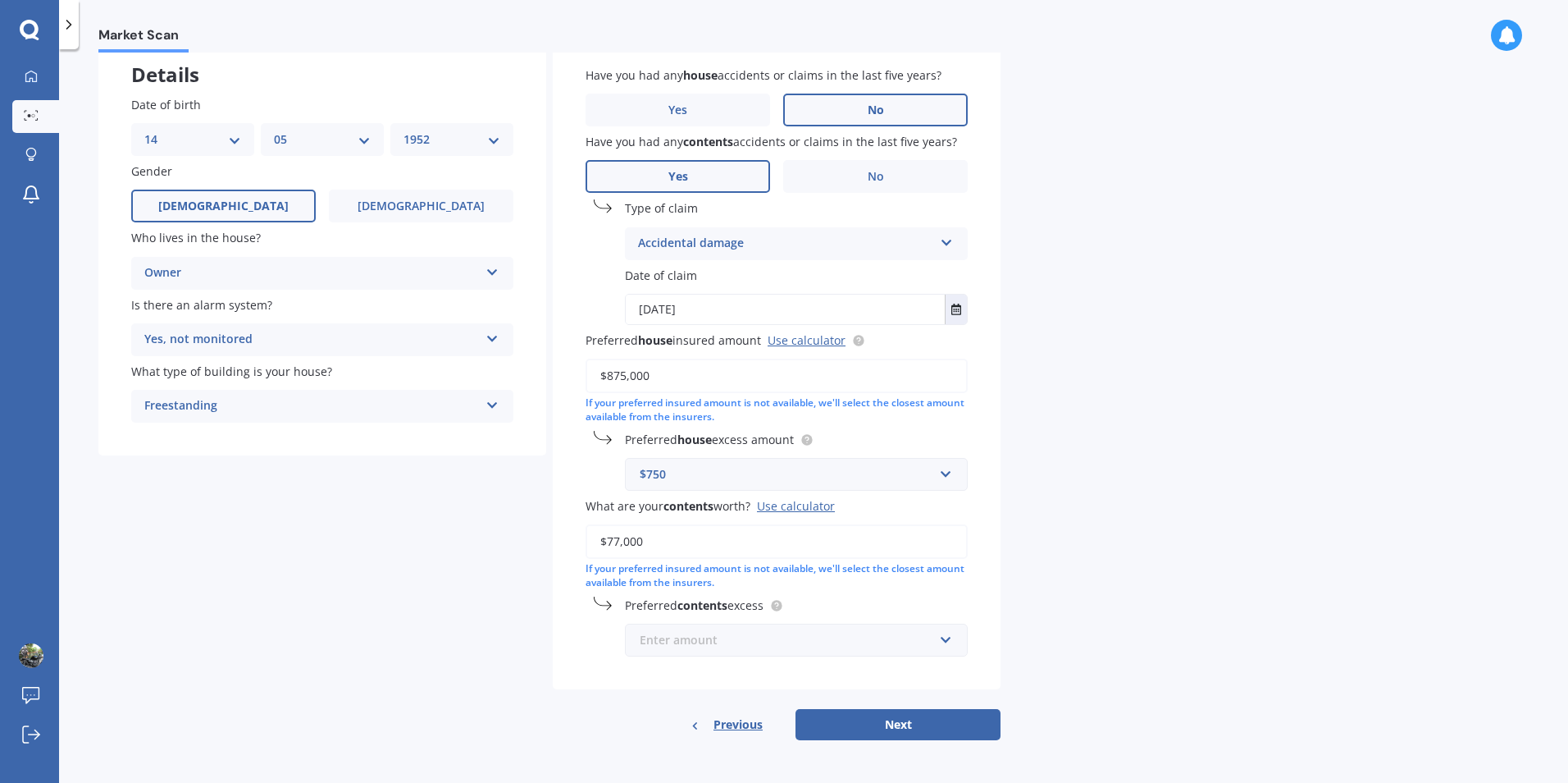
click at [950, 639] on input "text" at bounding box center [791, 640] width 328 height 31
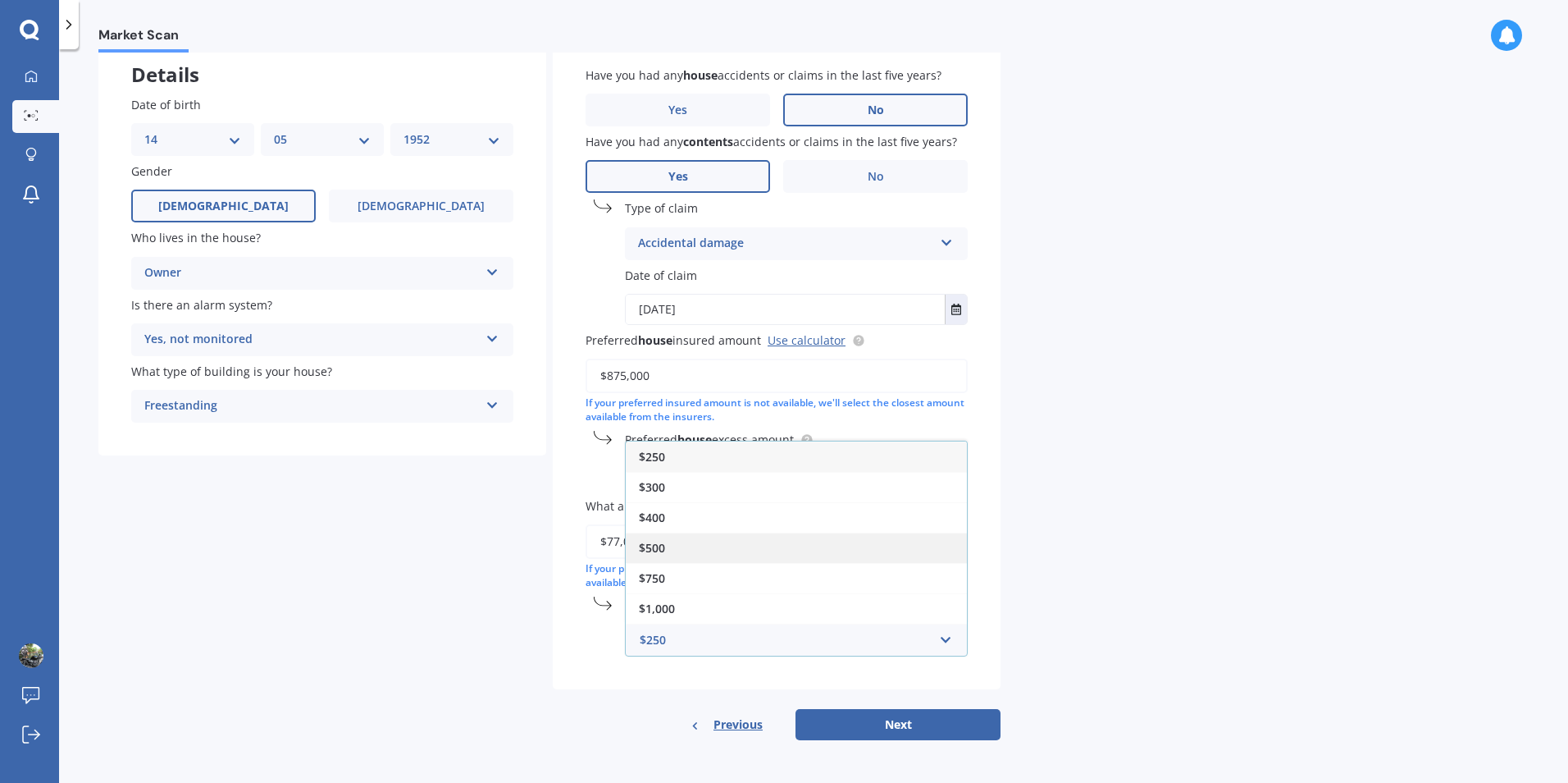
click at [676, 551] on div "$500" at bounding box center [797, 547] width 341 height 31
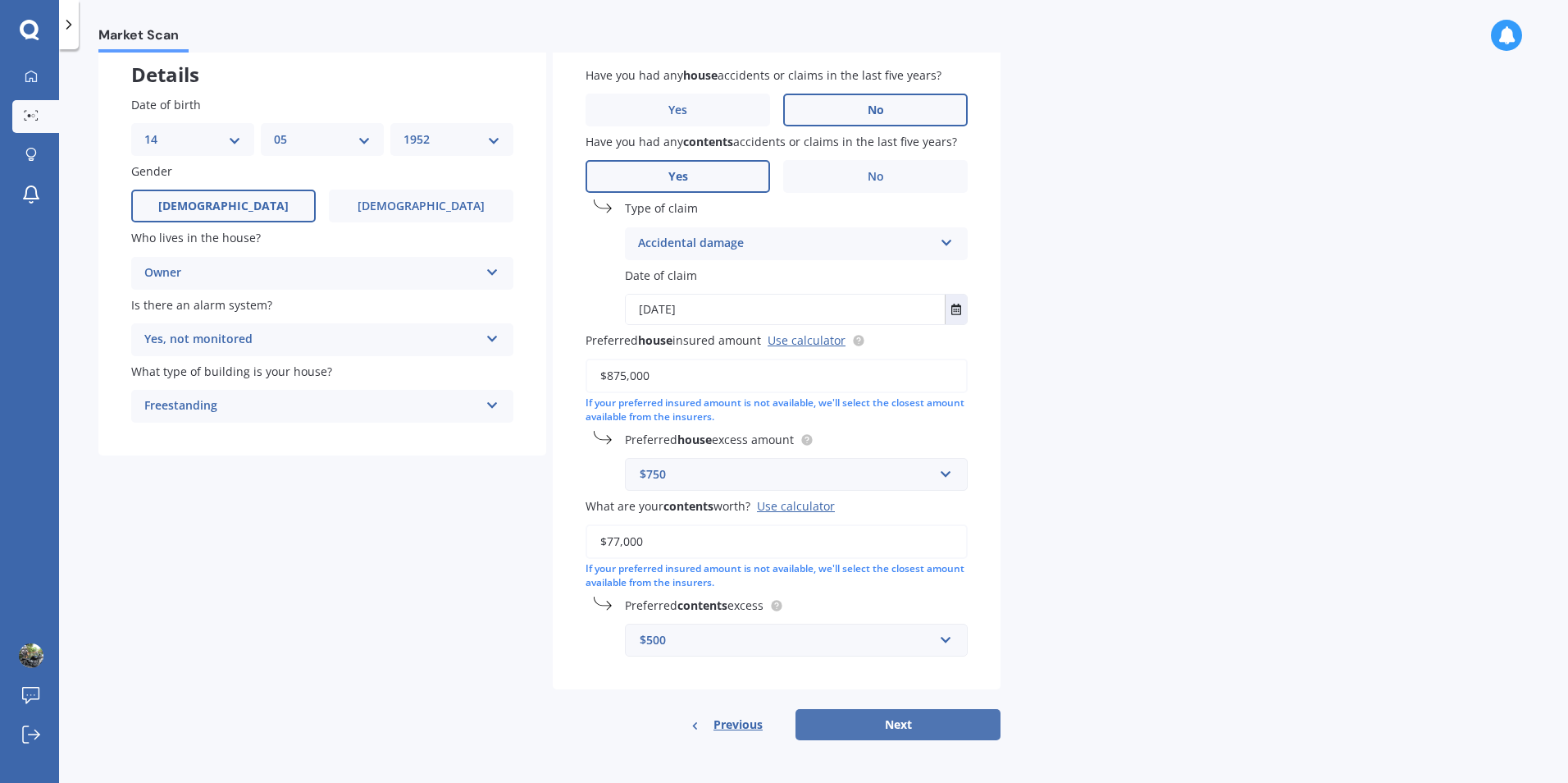
click at [863, 728] on button "Next" at bounding box center [898, 724] width 205 height 31
select select "14"
select select "05"
select select "1952"
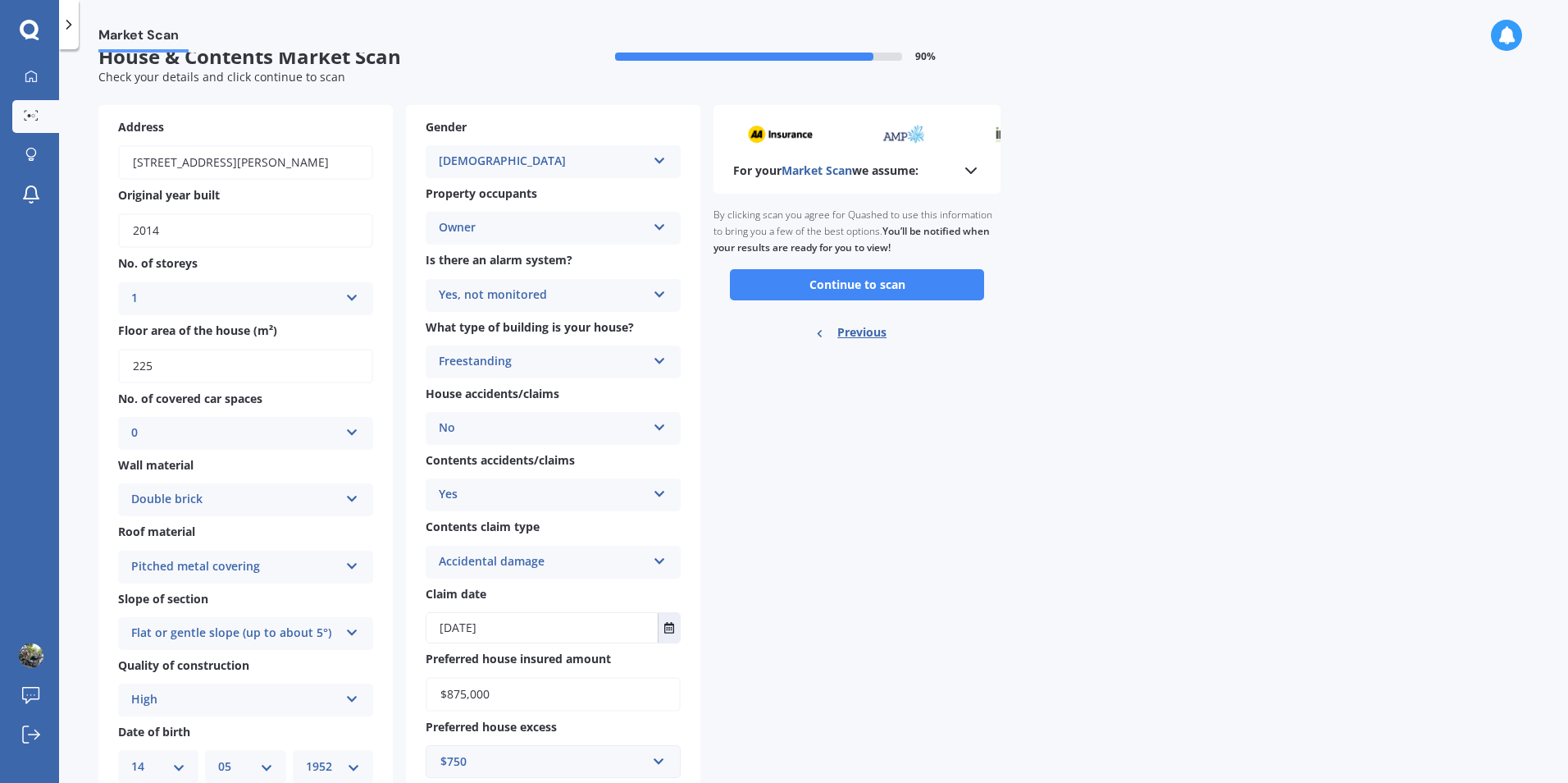
scroll to position [0, 0]
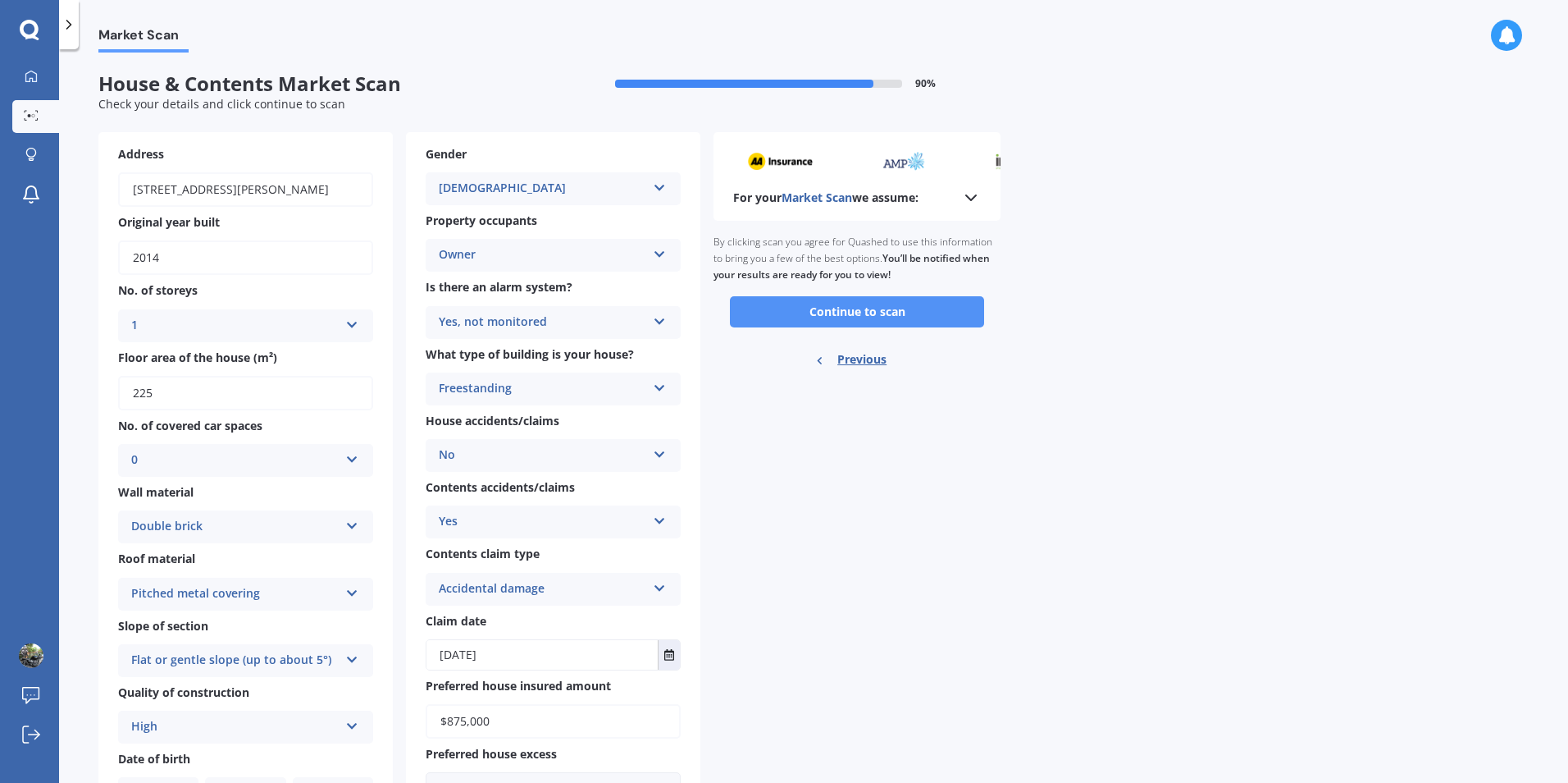
click at [838, 314] on button "Continue to scan" at bounding box center [857, 312] width 254 height 31
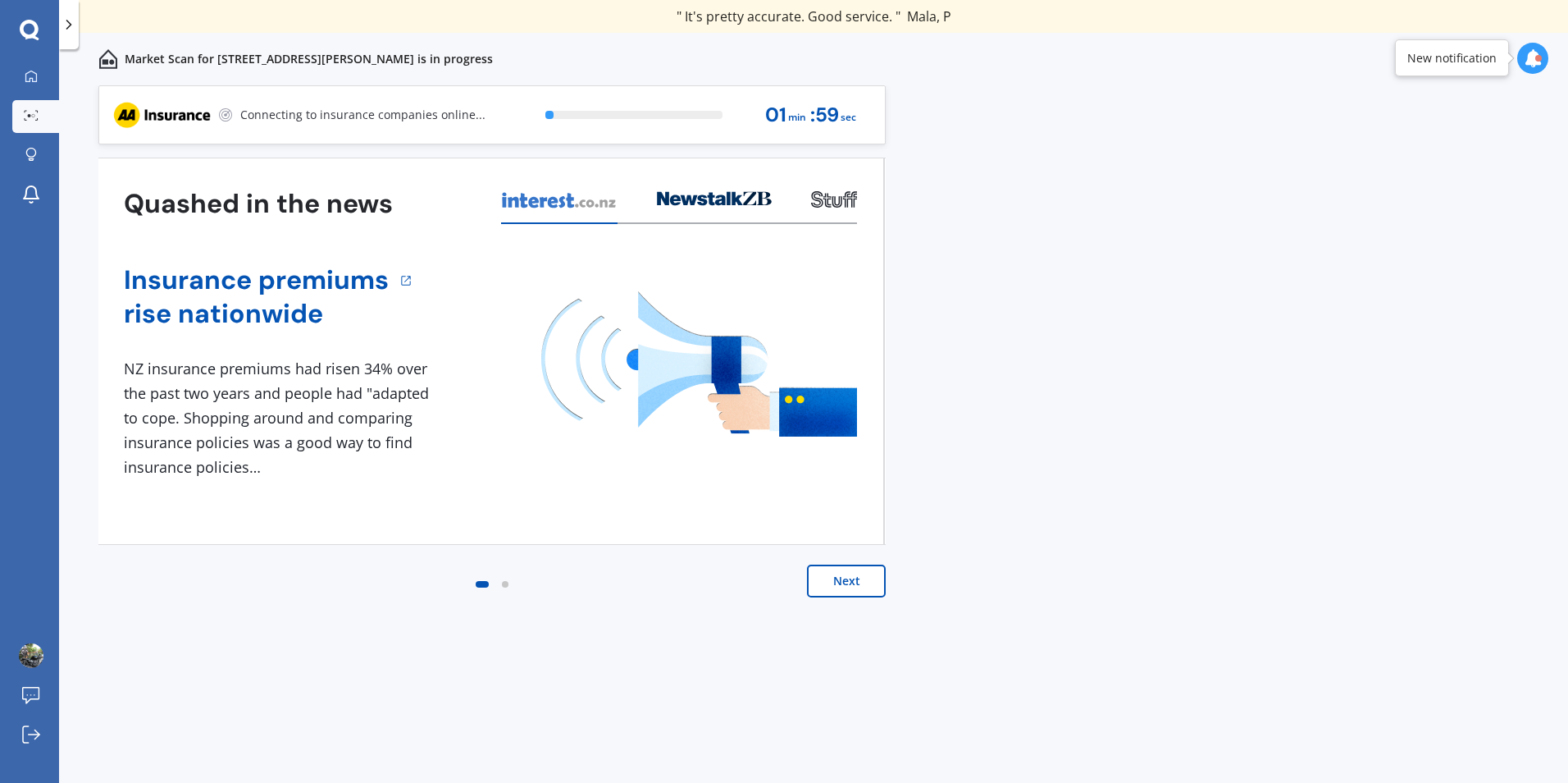
drag, startPoint x: 551, startPoint y: 520, endPoint x: 530, endPoint y: 507, distance: 24.7
click at [540, 511] on div "Quashed in the news Insurance premiums rise nationwide 1 NZ insurance premiums …" at bounding box center [490, 351] width 788 height 387
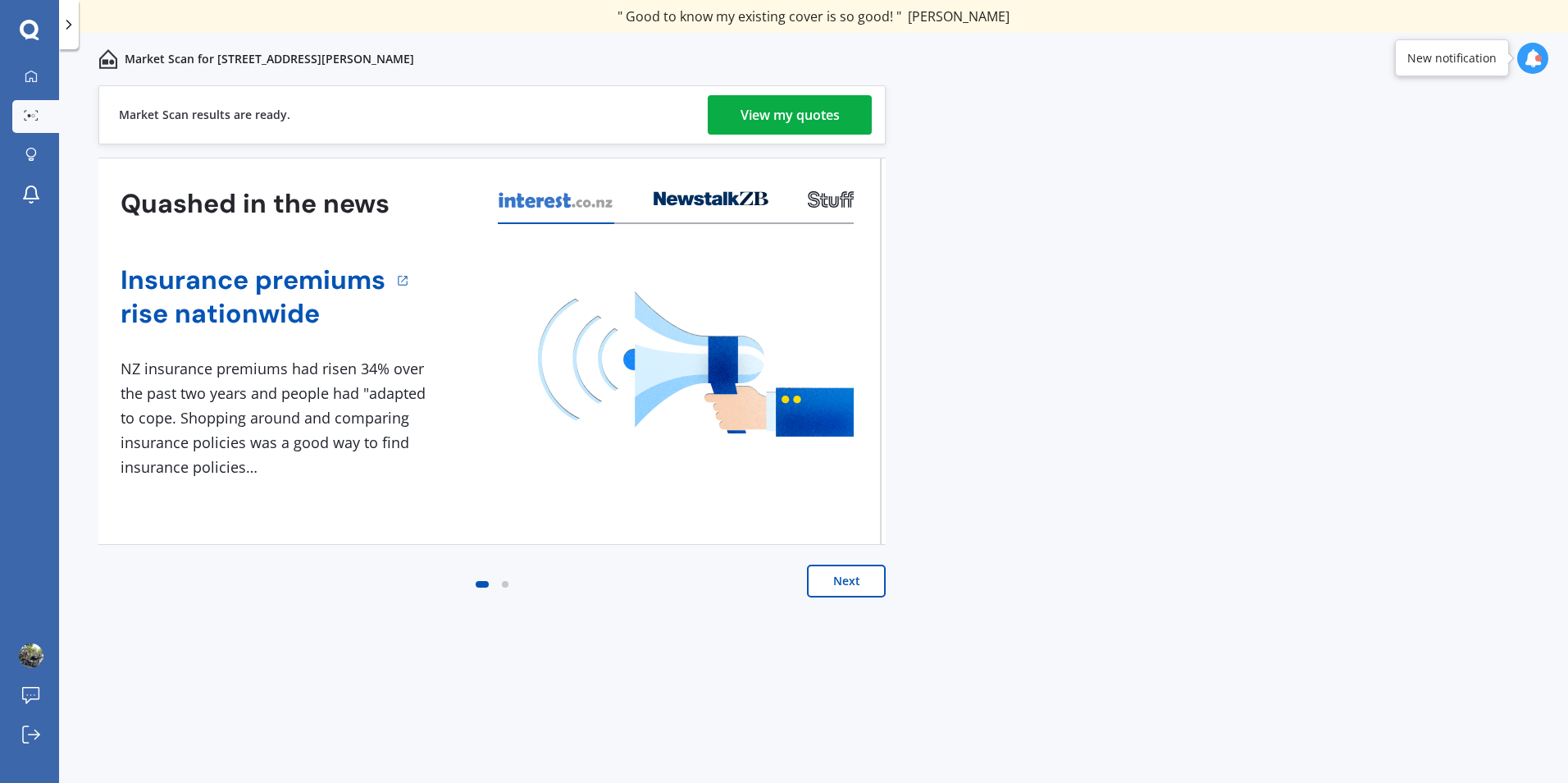
click at [835, 116] on div "View my quotes" at bounding box center [790, 115] width 99 height 40
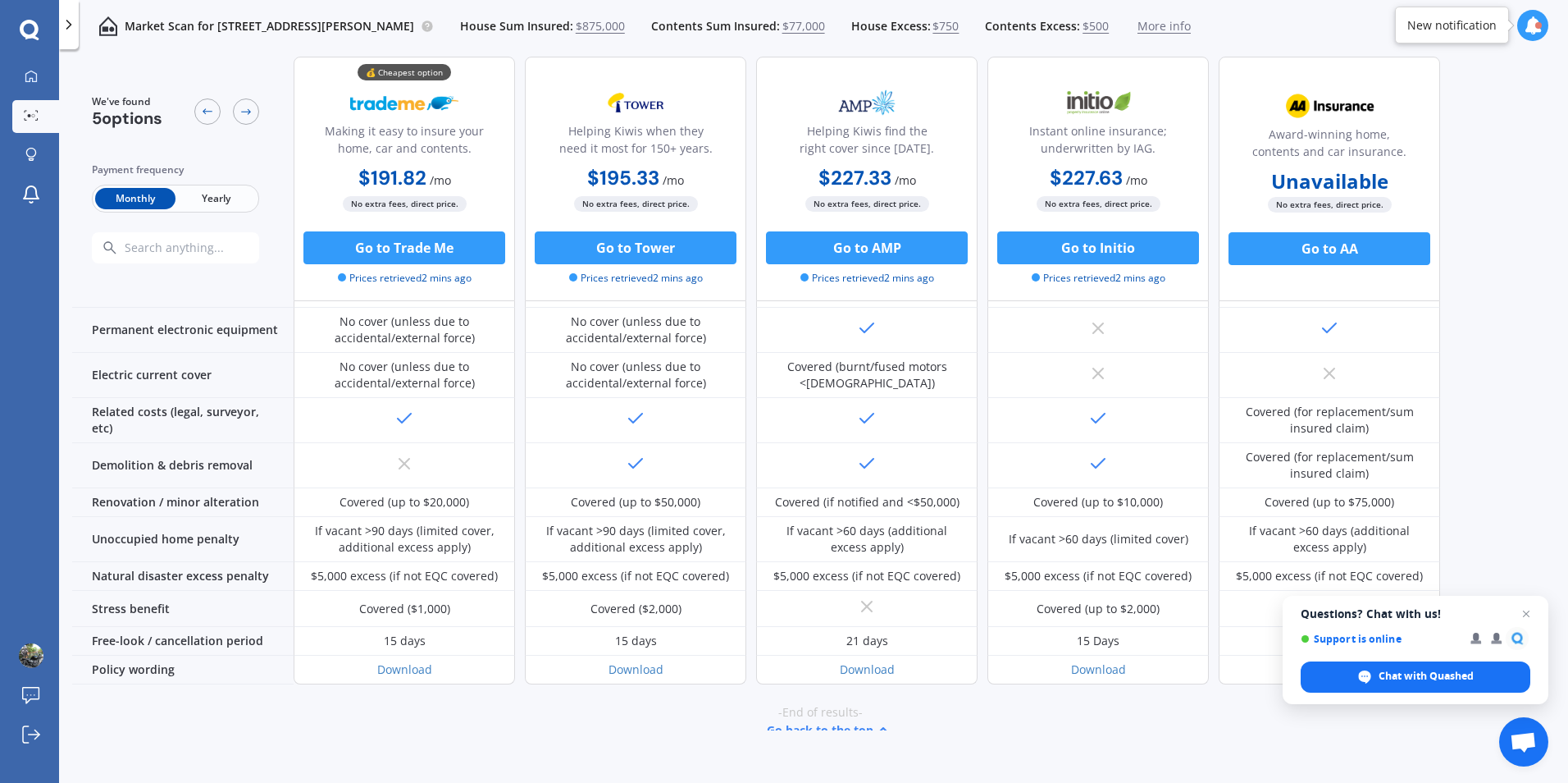
scroll to position [585, 0]
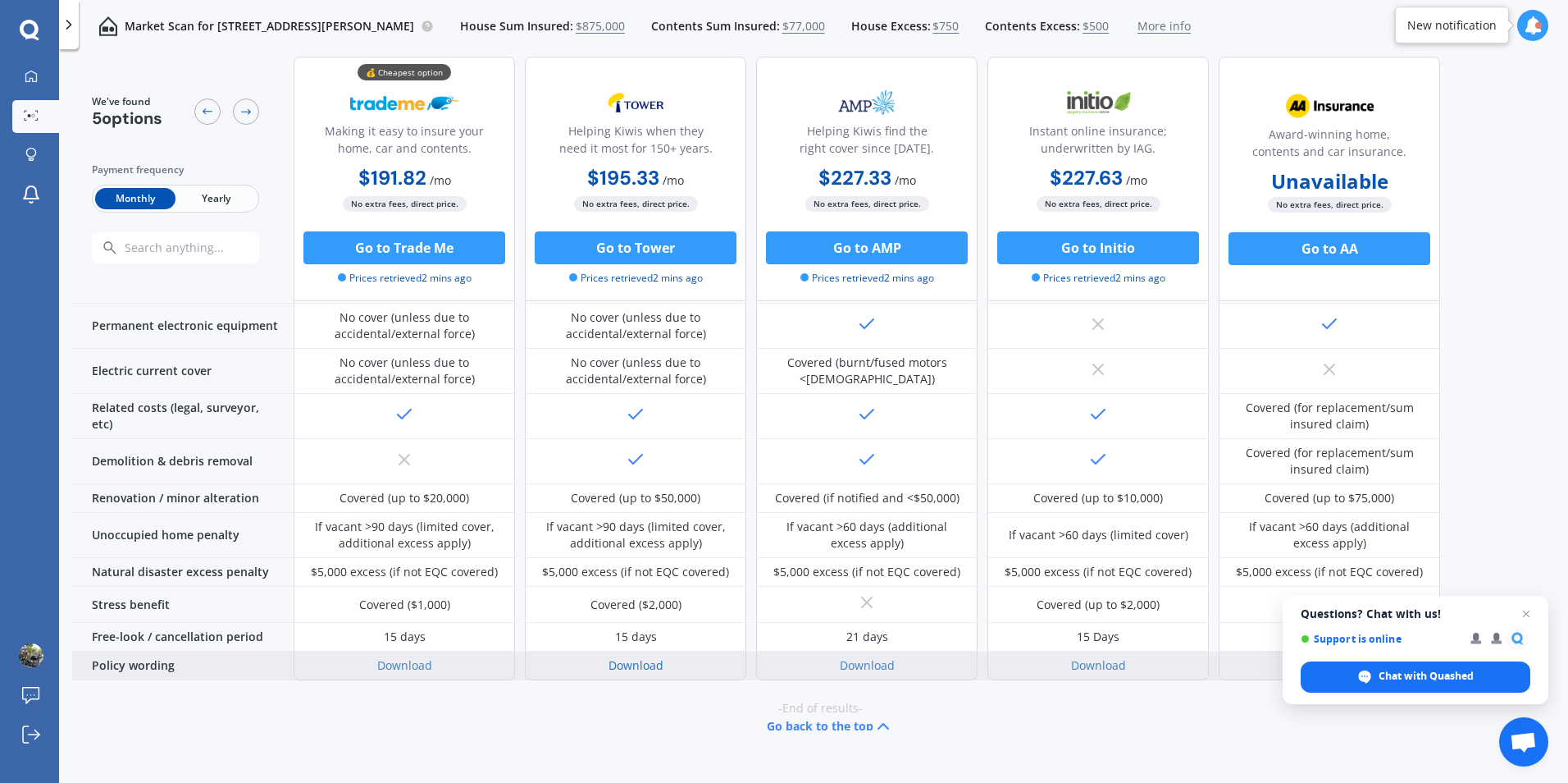
click at [642, 658] on link "Download" at bounding box center [636, 665] width 55 height 16
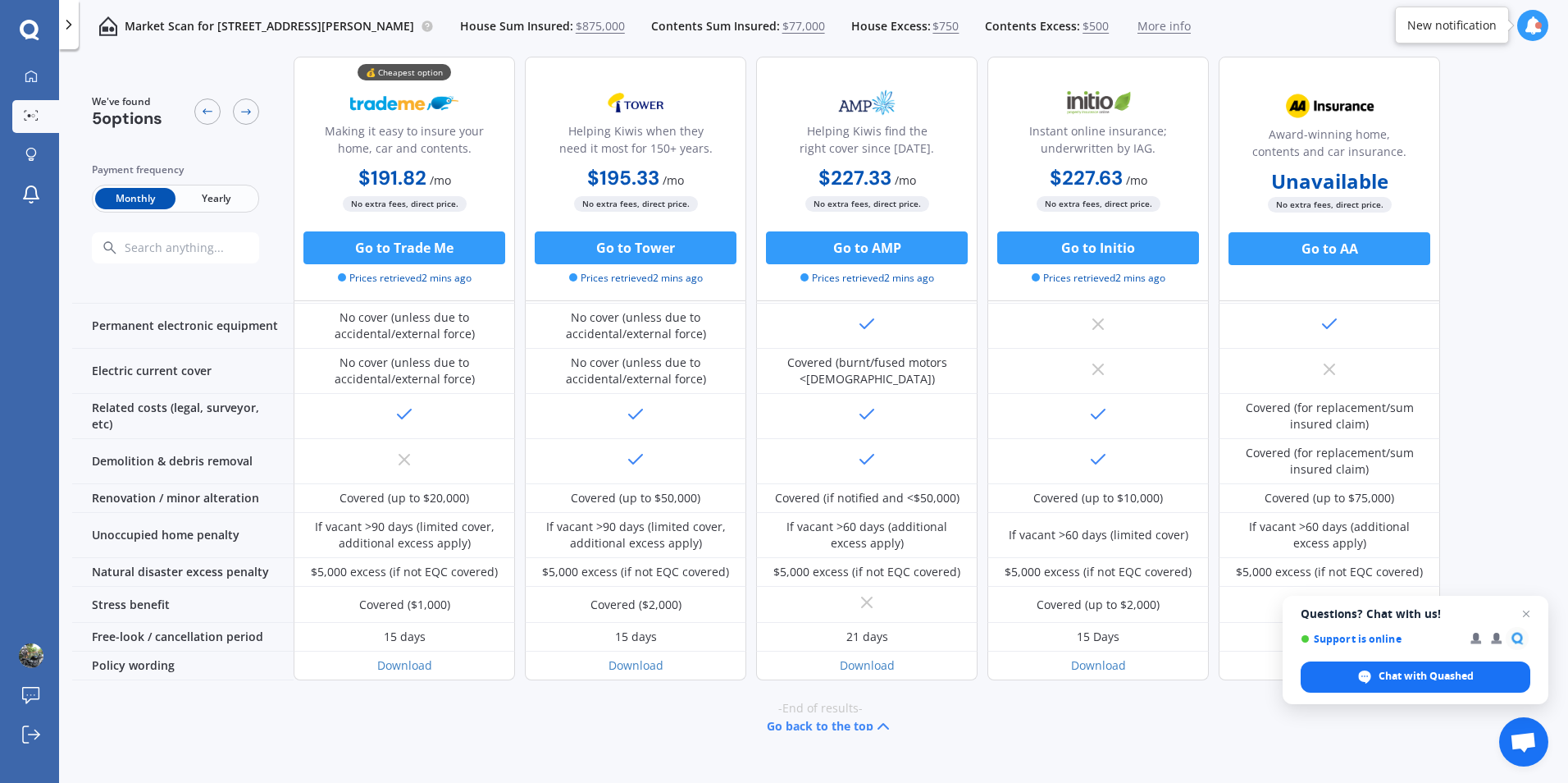
click at [1191, 27] on span "More info" at bounding box center [1164, 26] width 54 height 17
